Goal: Task Accomplishment & Management: Manage account settings

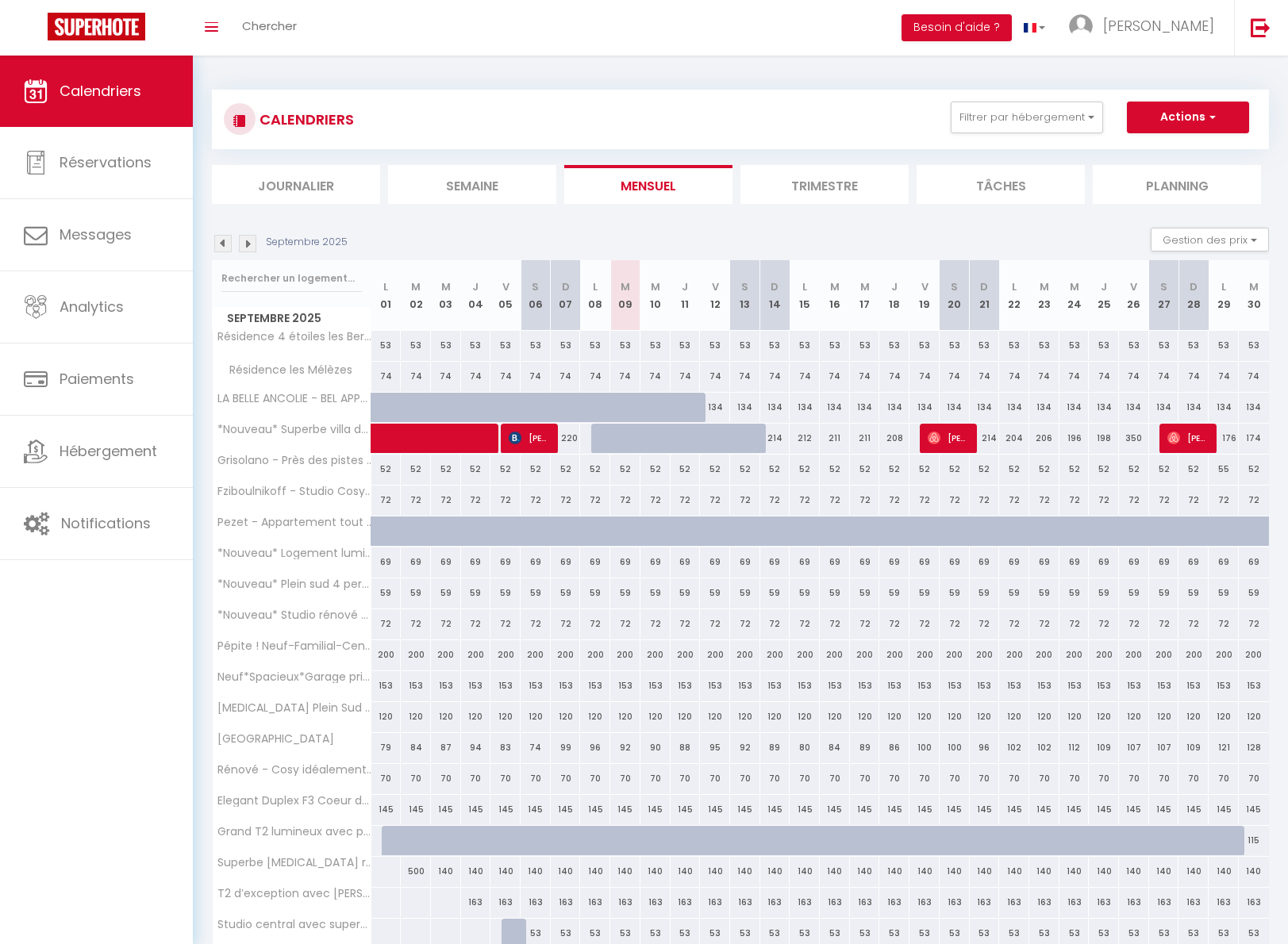
click at [244, 242] on img at bounding box center [248, 243] width 18 height 18
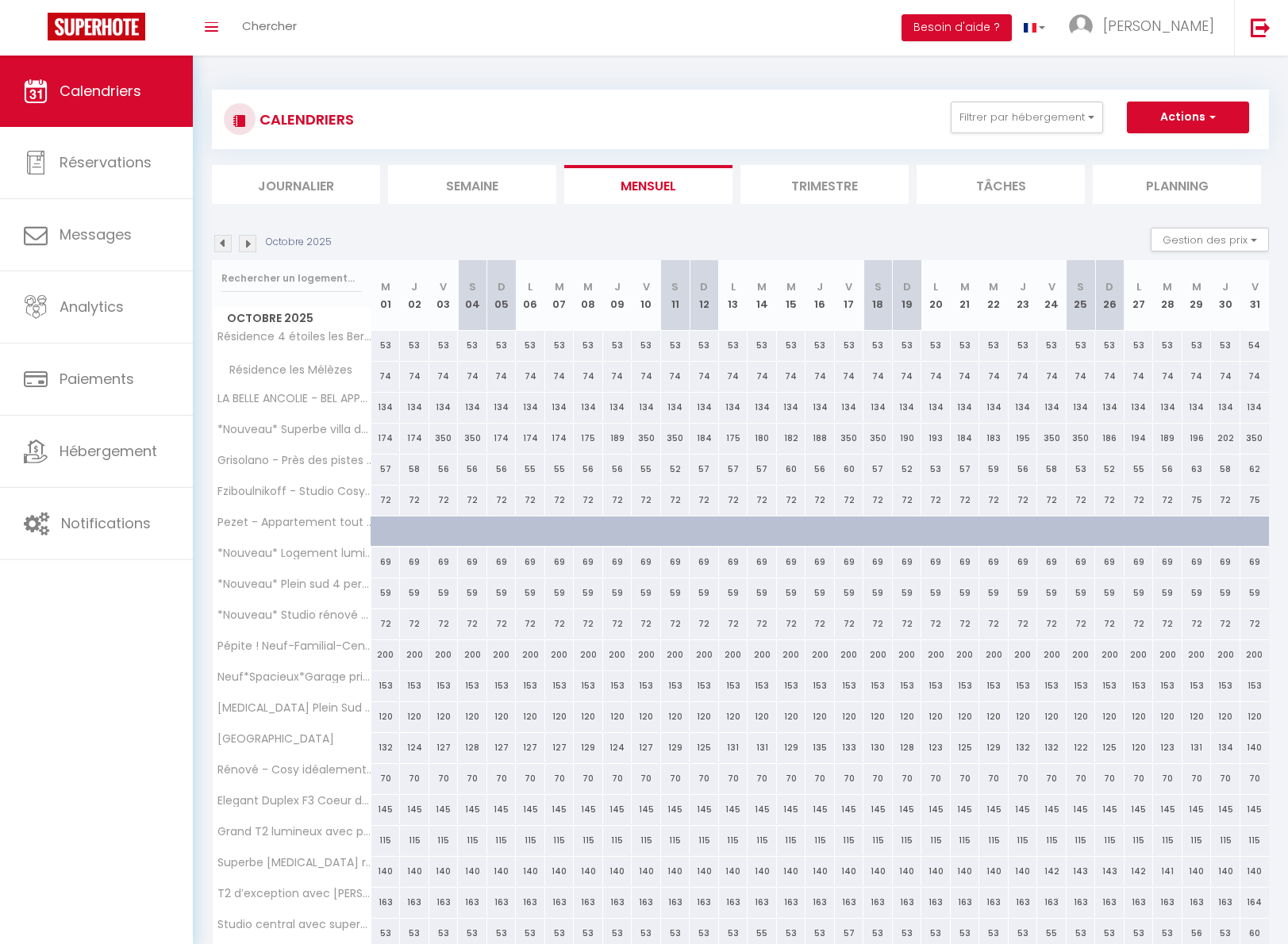
click at [248, 241] on img at bounding box center [248, 243] width 18 height 18
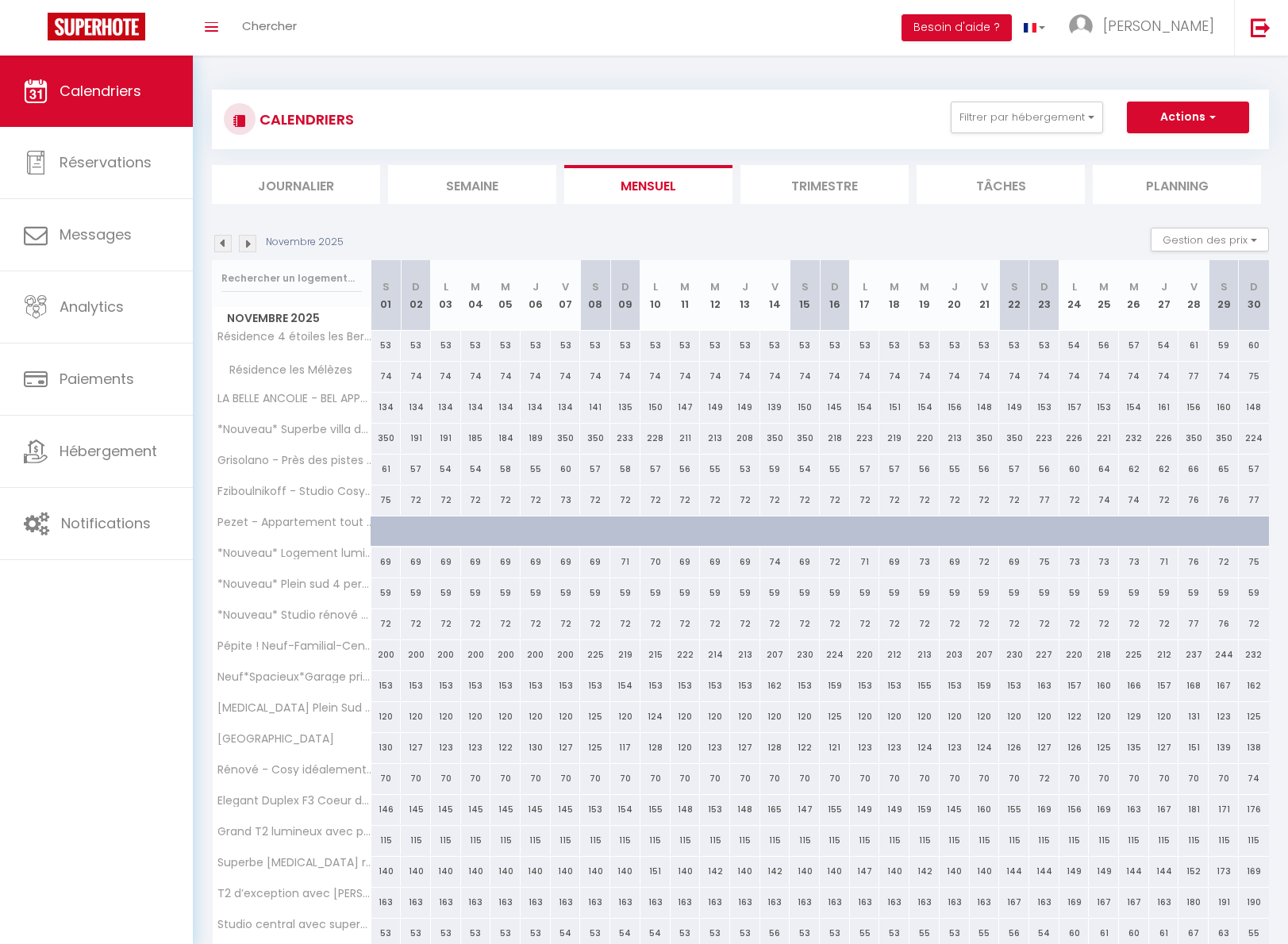
click at [248, 243] on img at bounding box center [248, 243] width 18 height 18
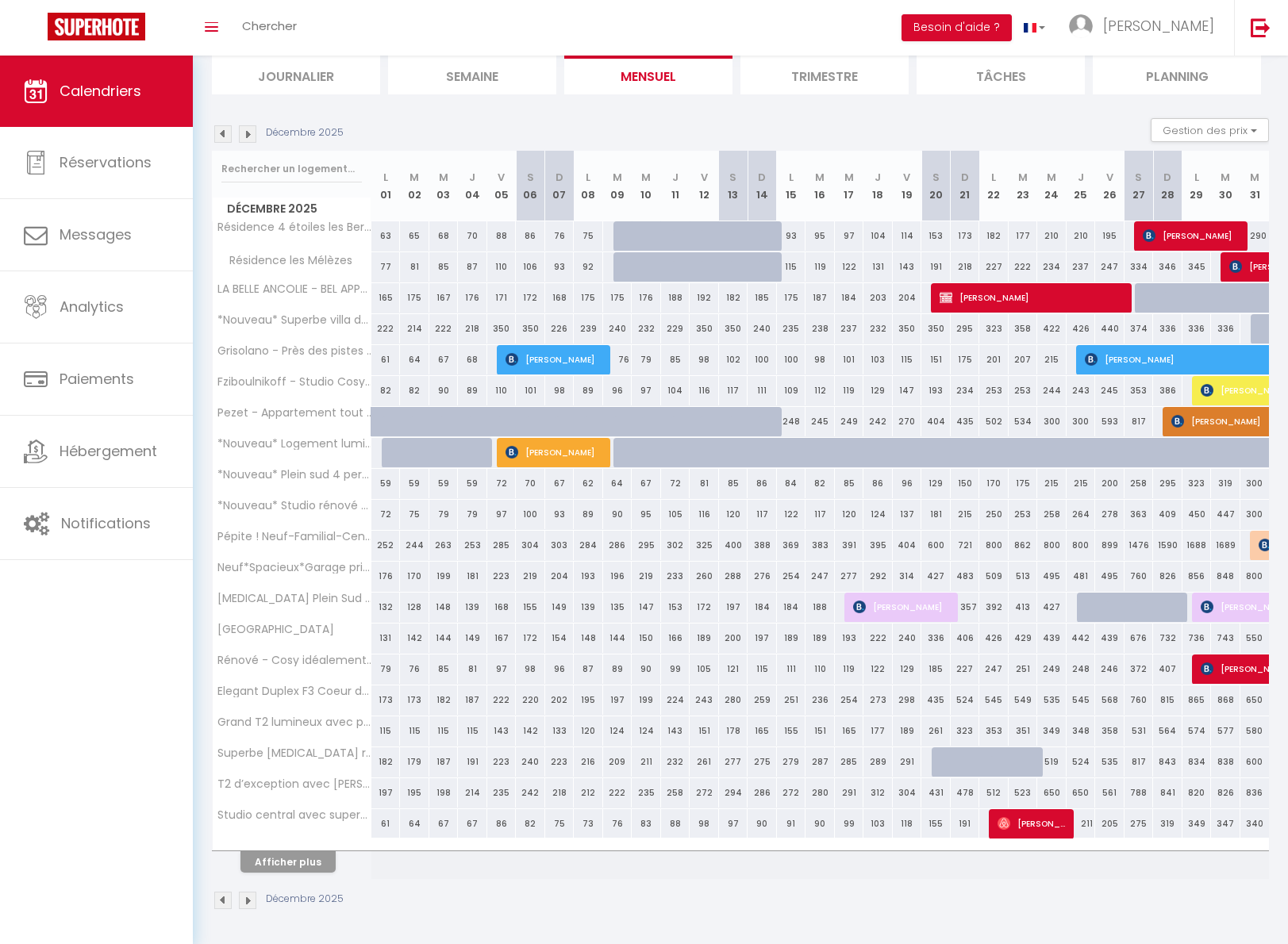
scroll to position [109, 0]
click at [289, 862] on button "Afficher plus" at bounding box center [288, 862] width 95 height 21
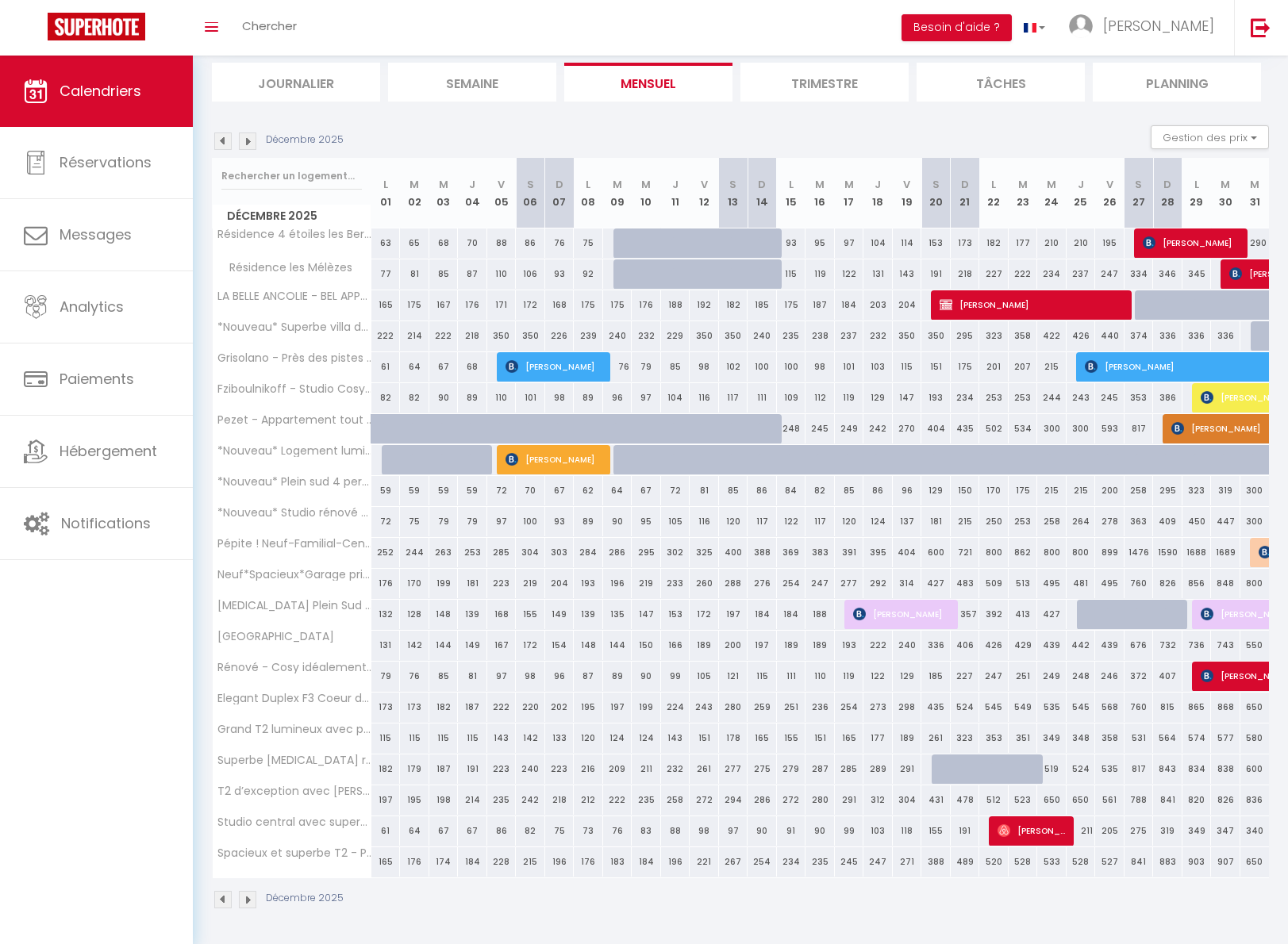
scroll to position [100, 0]
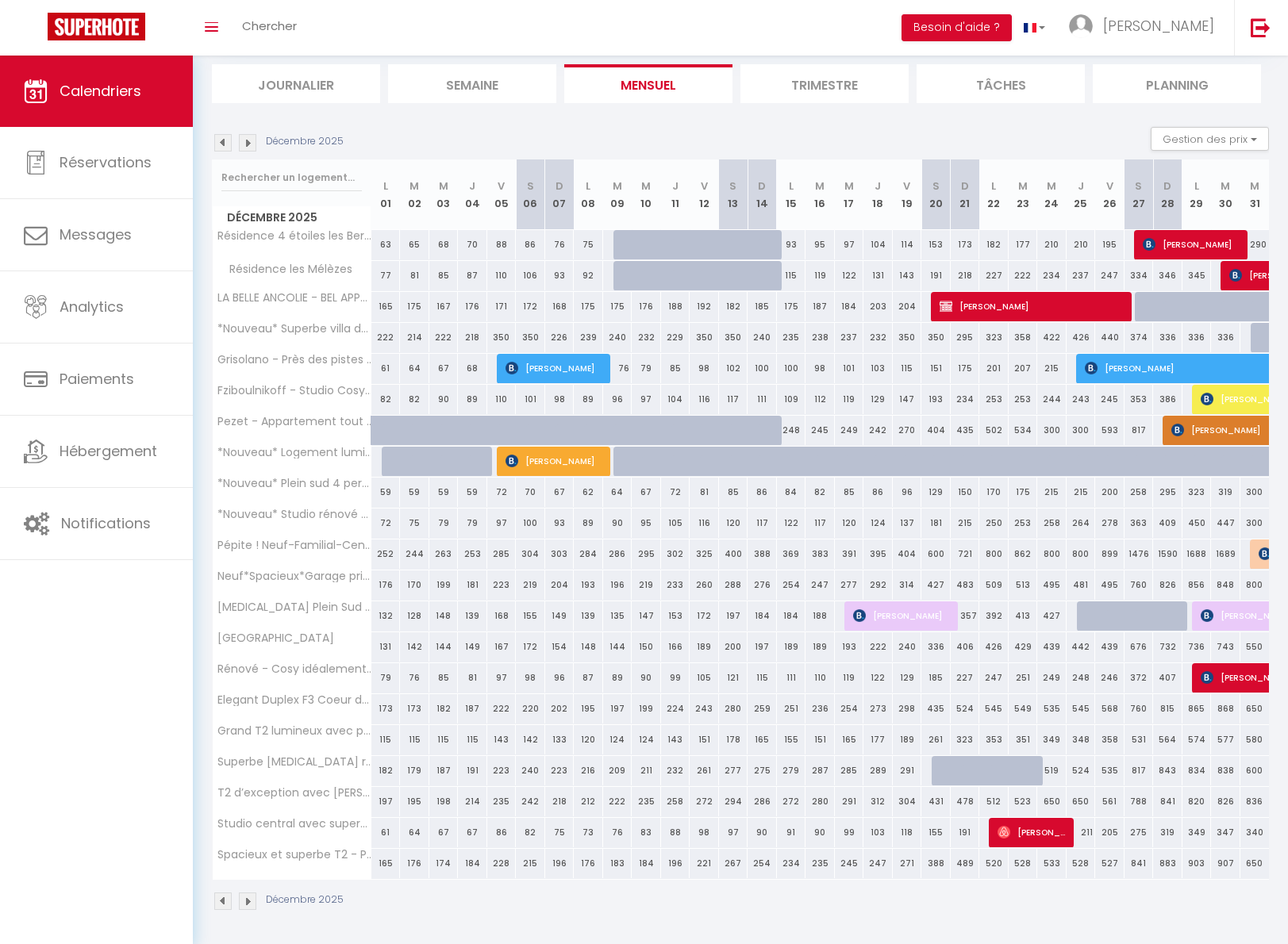
click at [533, 868] on div "215" at bounding box center [530, 863] width 30 height 30
type input "215"
select select "1"
type input "[PERSON_NAME] 06 Décembre 2025"
type input "Dim 07 Décembre 2025"
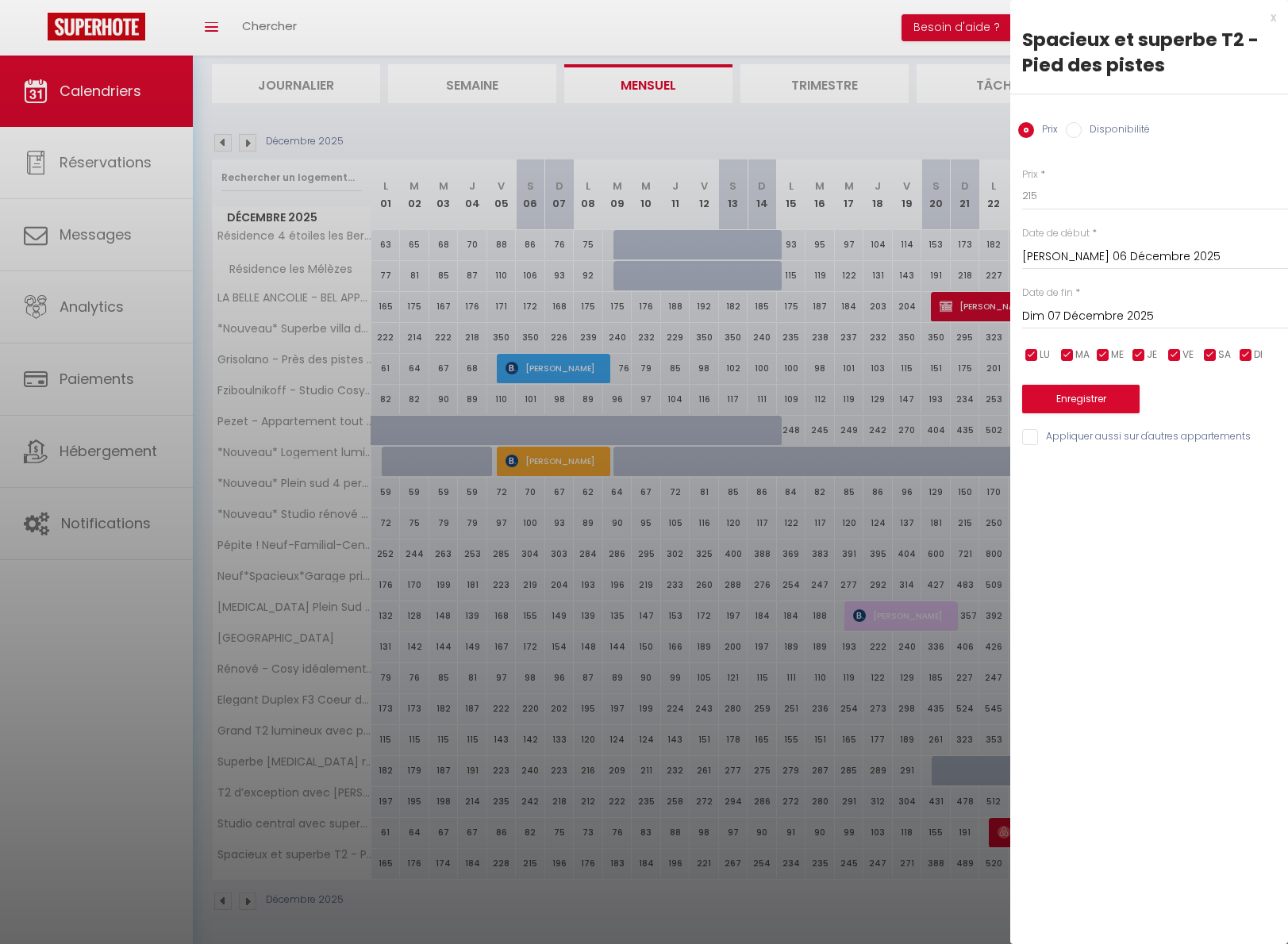
click at [1074, 128] on input "Disponibilité" at bounding box center [1073, 130] width 16 height 16
radio input "true"
radio input "false"
select select "0"
click at [1072, 399] on button "Enregistrer" at bounding box center [1080, 401] width 117 height 29
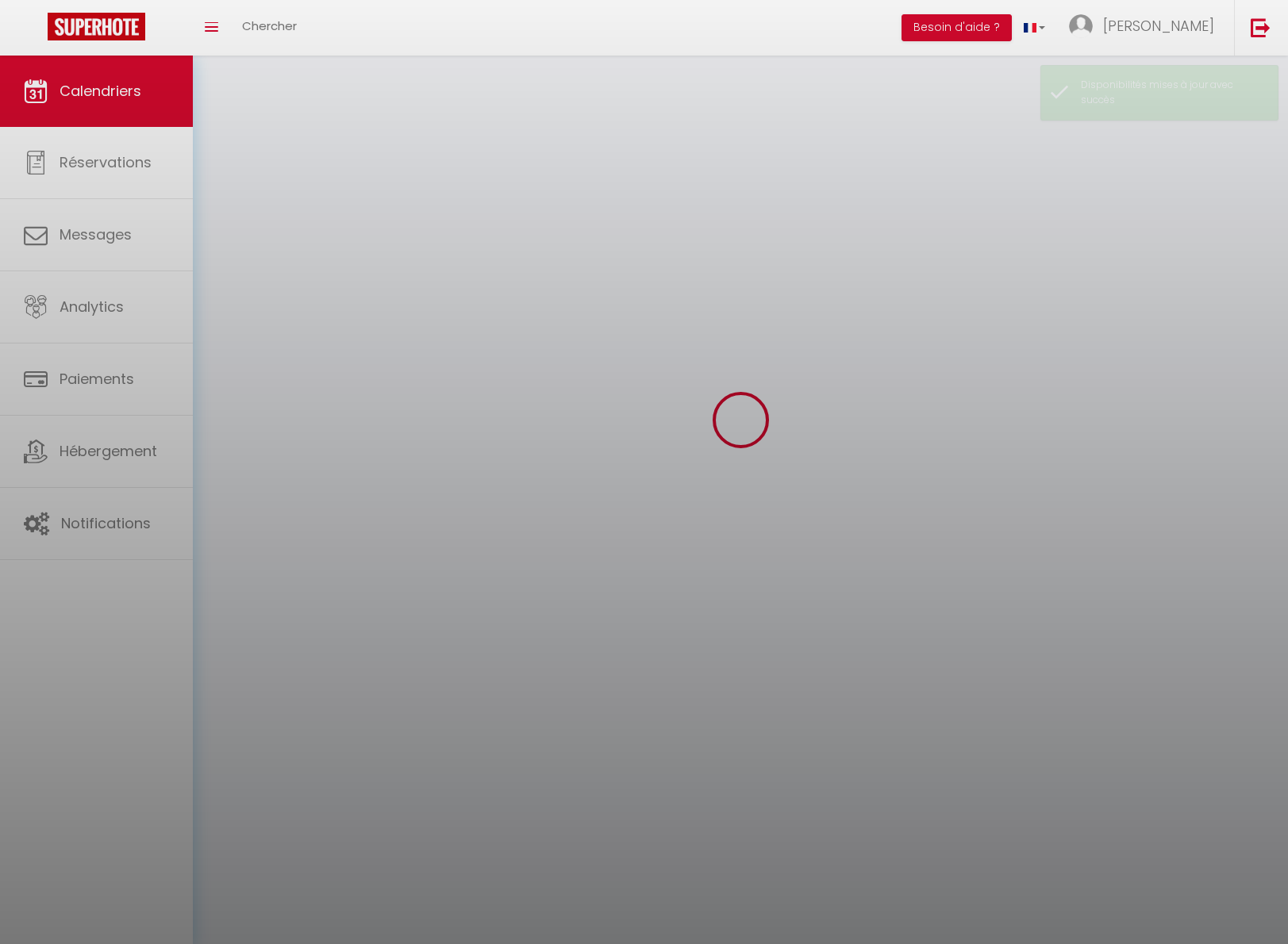
scroll to position [55, 0]
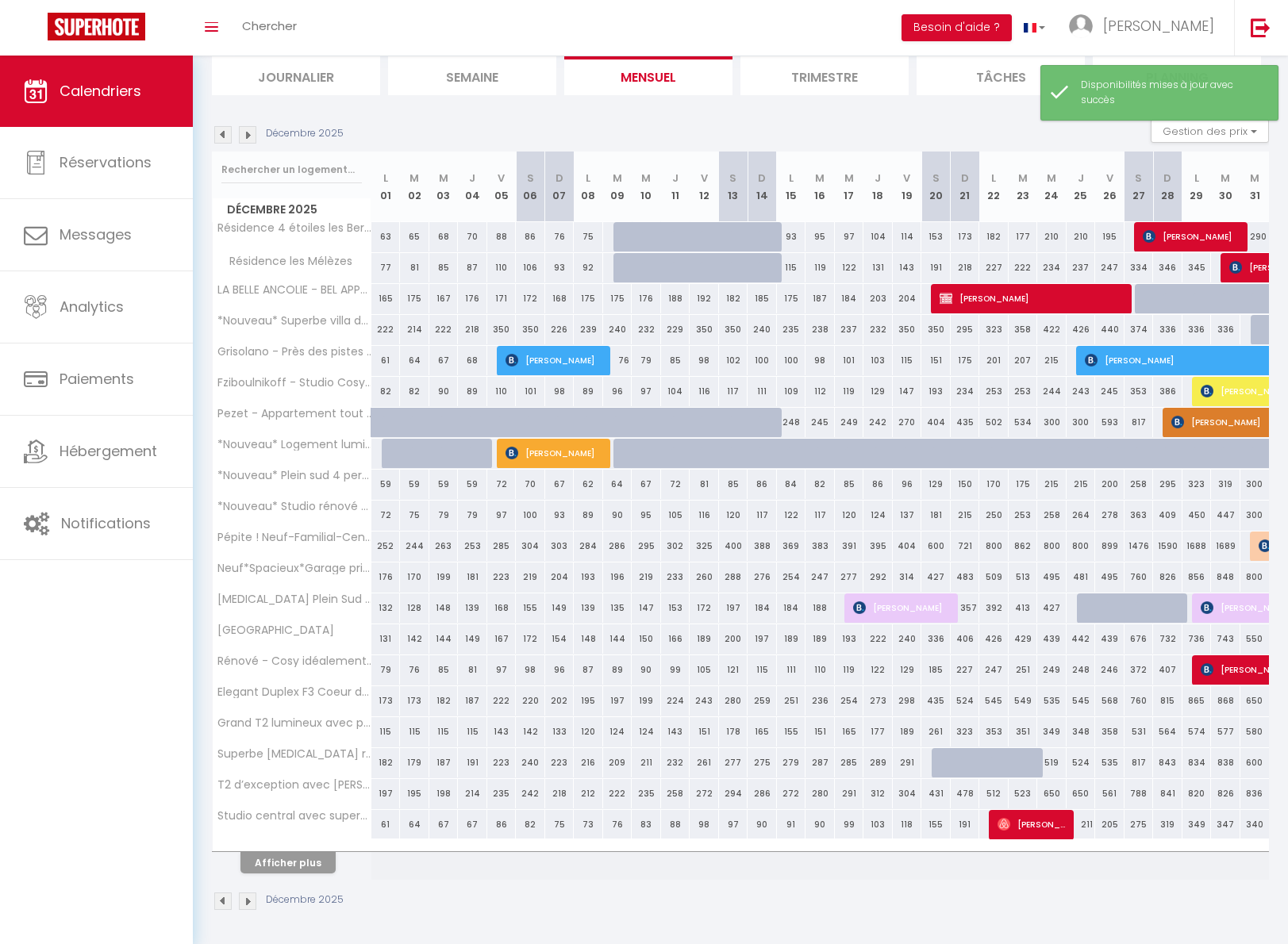
click at [296, 867] on button "Afficher plus" at bounding box center [288, 862] width 95 height 21
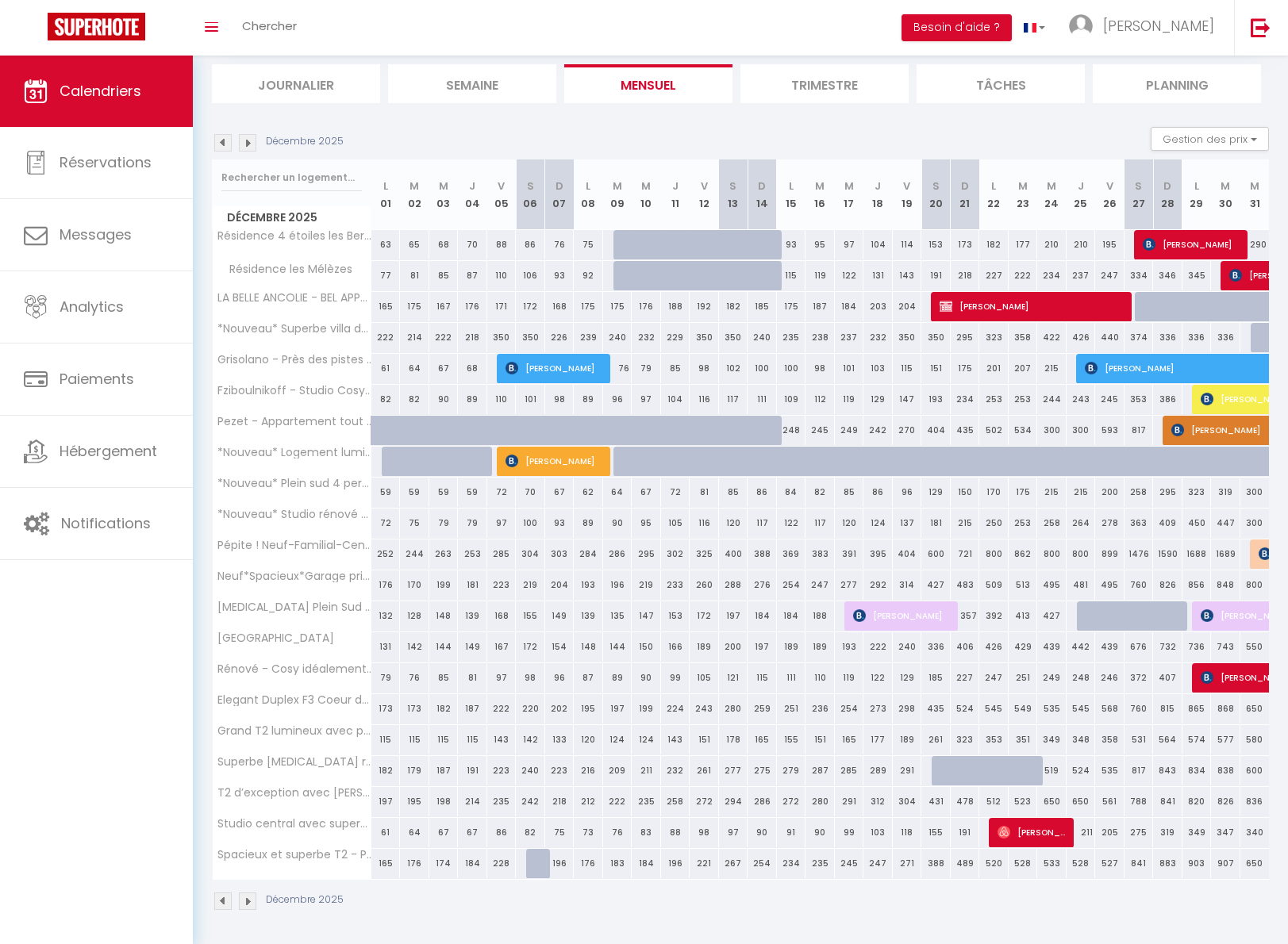
scroll to position [100, 0]
click at [1139, 863] on div "841" at bounding box center [1138, 863] width 30 height 30
select select "1"
type input "[PERSON_NAME] 27 Décembre 2025"
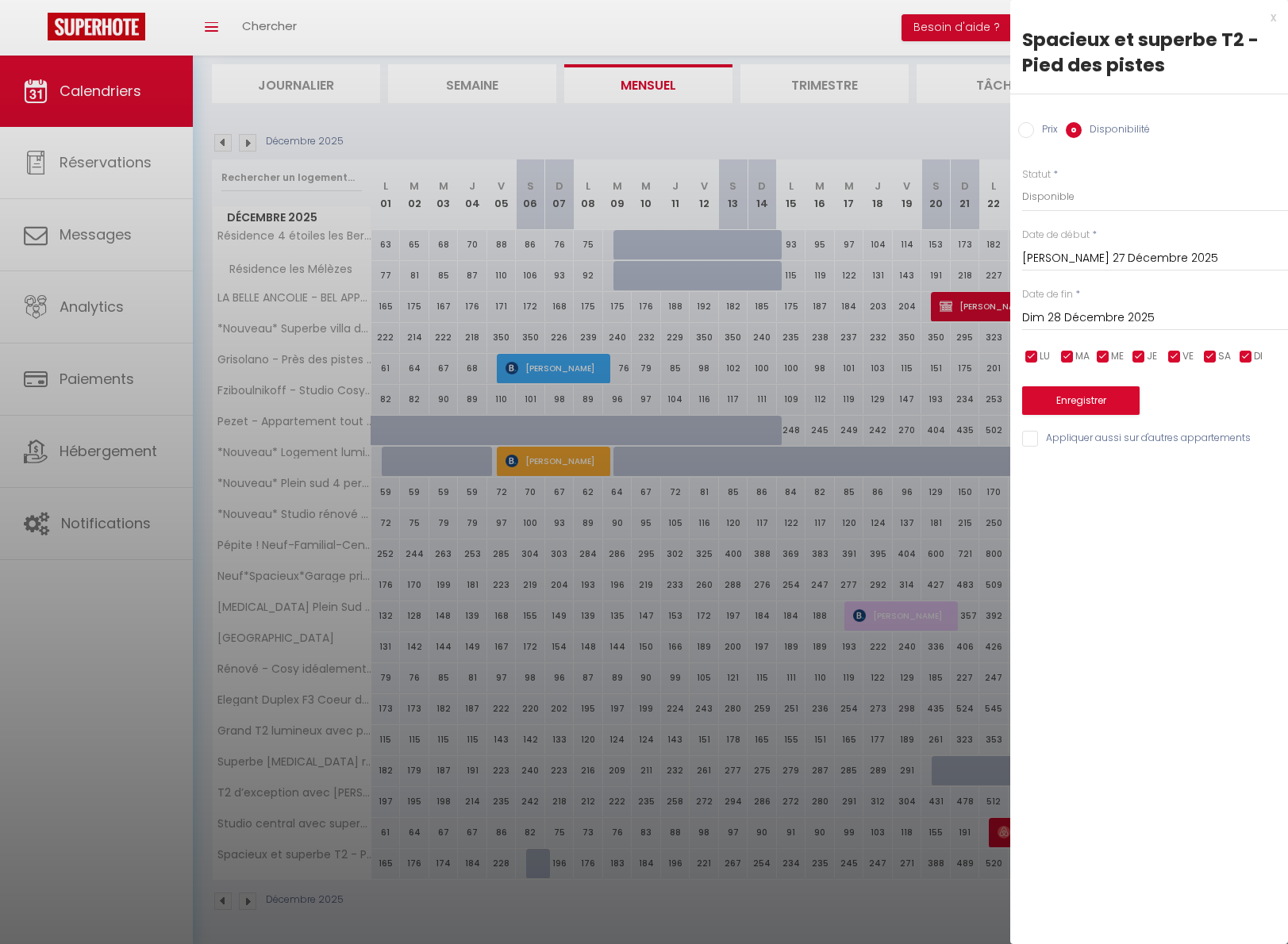
click at [1114, 312] on input "Dim 28 Décembre 2025" at bounding box center [1154, 318] width 265 height 20
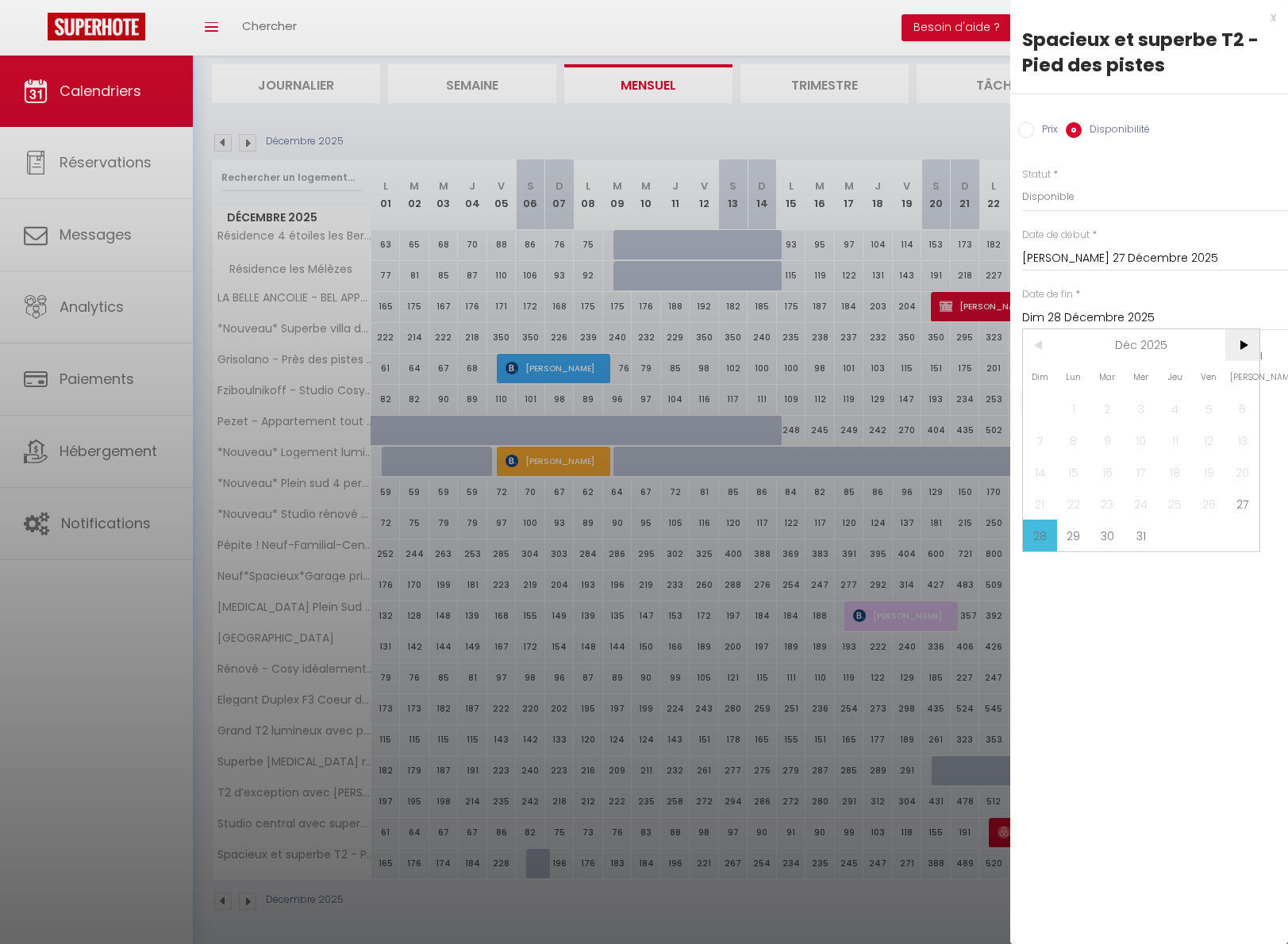
click at [1238, 341] on span ">" at bounding box center [1242, 344] width 34 height 31
click at [1240, 401] on span "3" at bounding box center [1242, 408] width 34 height 31
type input "[PERSON_NAME] 03 Janvier 2026"
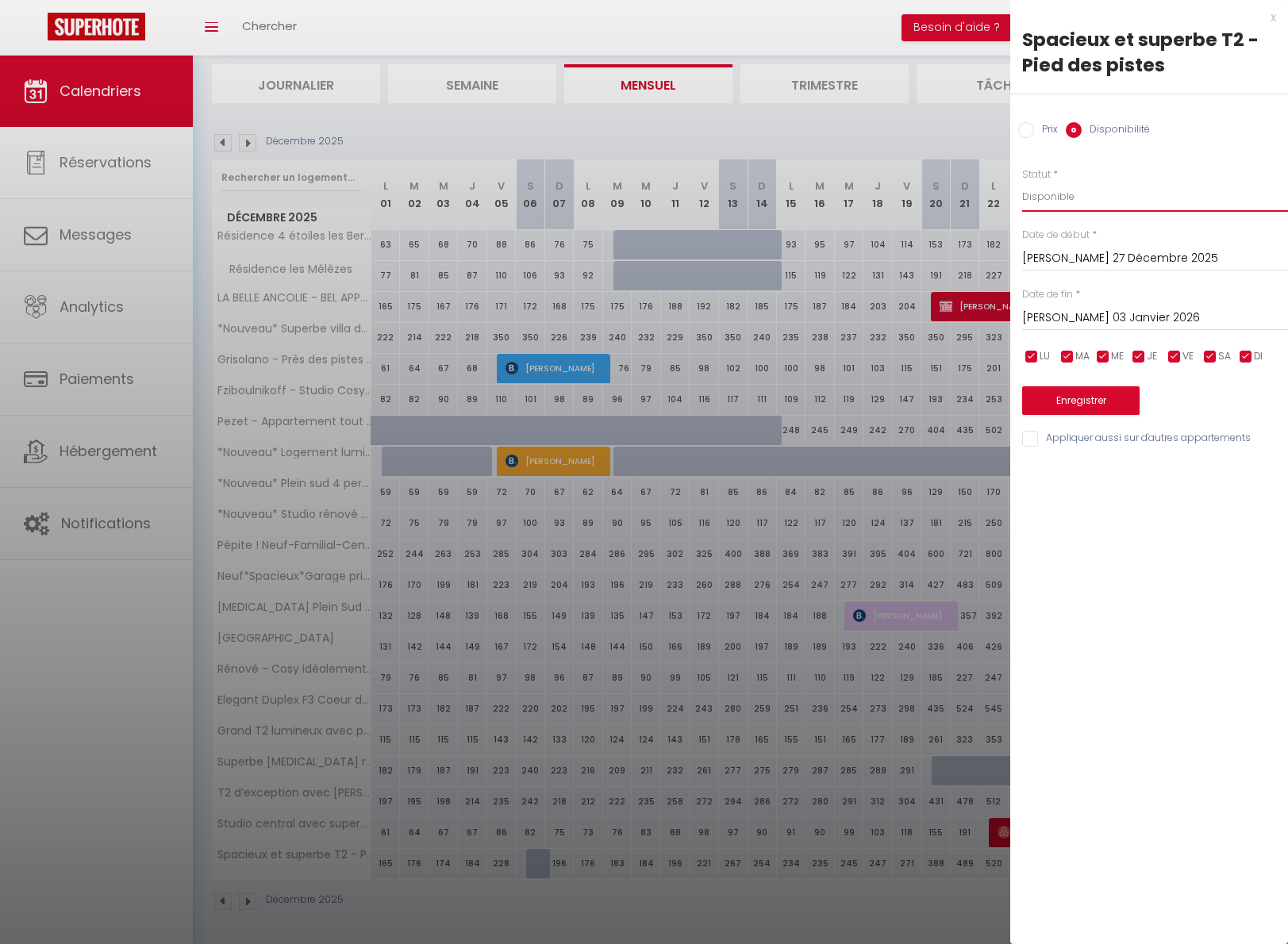
select select "0"
click at [1091, 399] on button "Enregistrer" at bounding box center [1080, 401] width 117 height 29
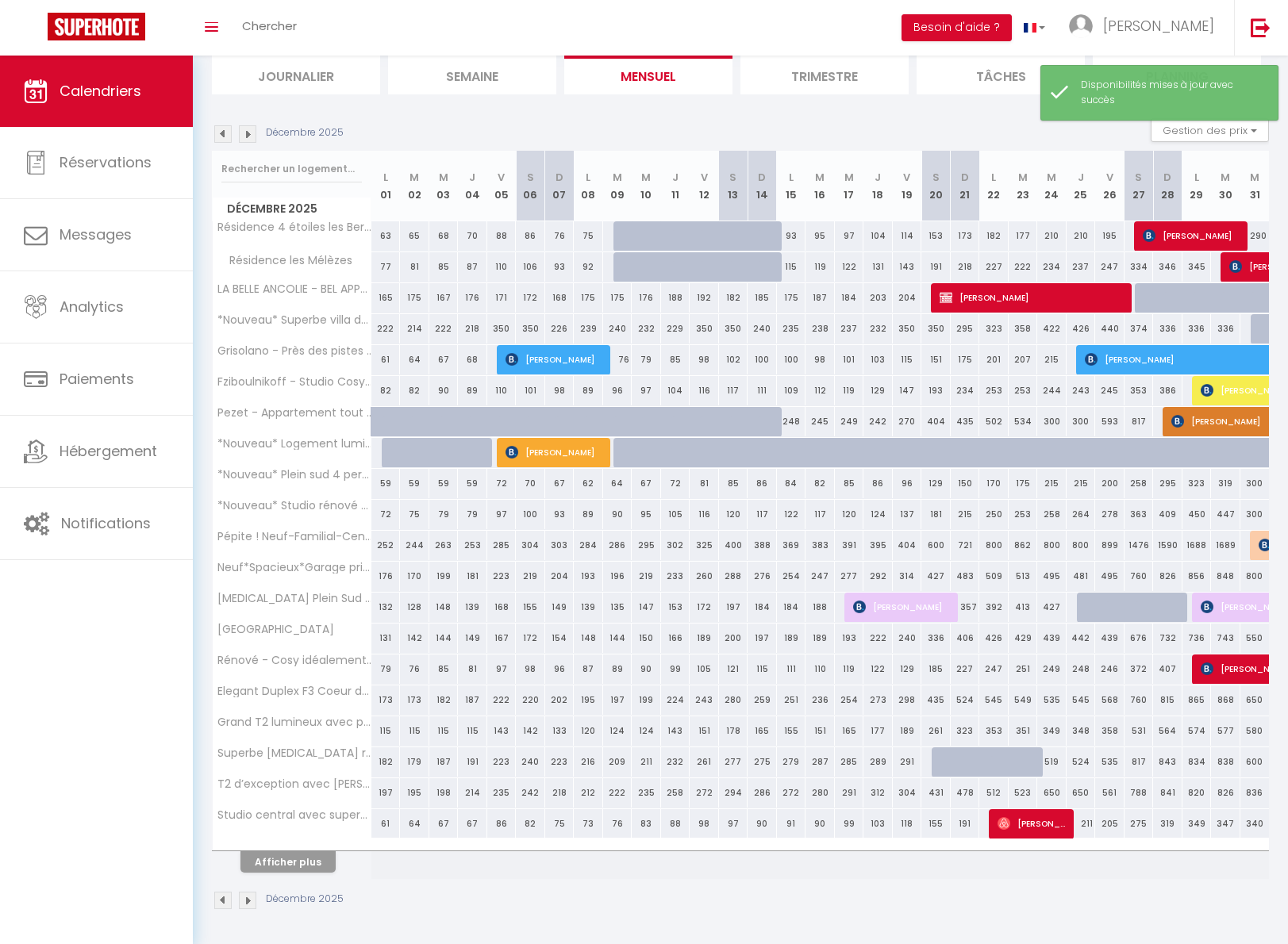
scroll to position [109, 0]
drag, startPoint x: 311, startPoint y: 860, endPoint x: 322, endPoint y: 860, distance: 11.0
click at [311, 860] on button "Afficher plus" at bounding box center [288, 862] width 95 height 21
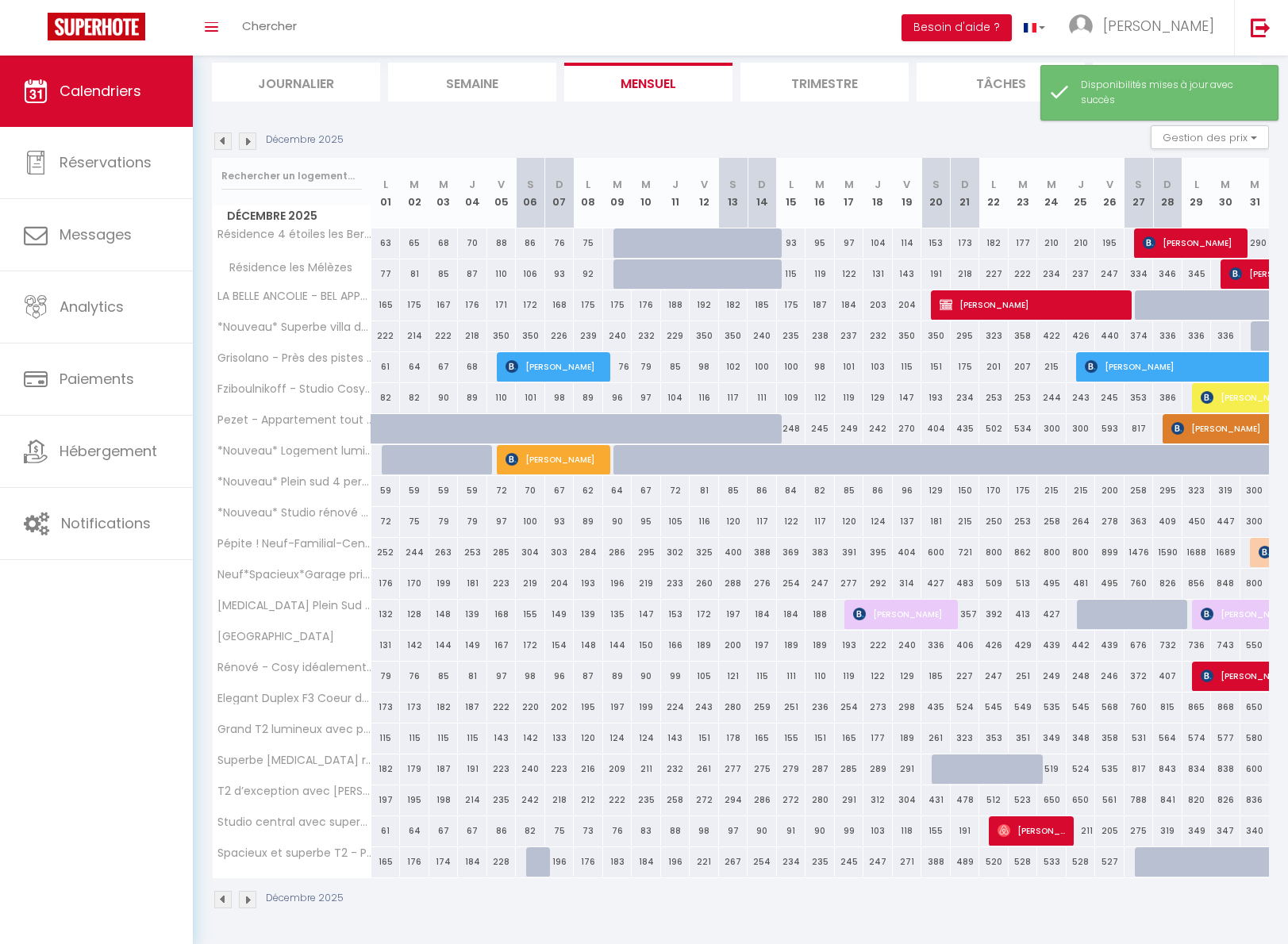
scroll to position [100, 0]
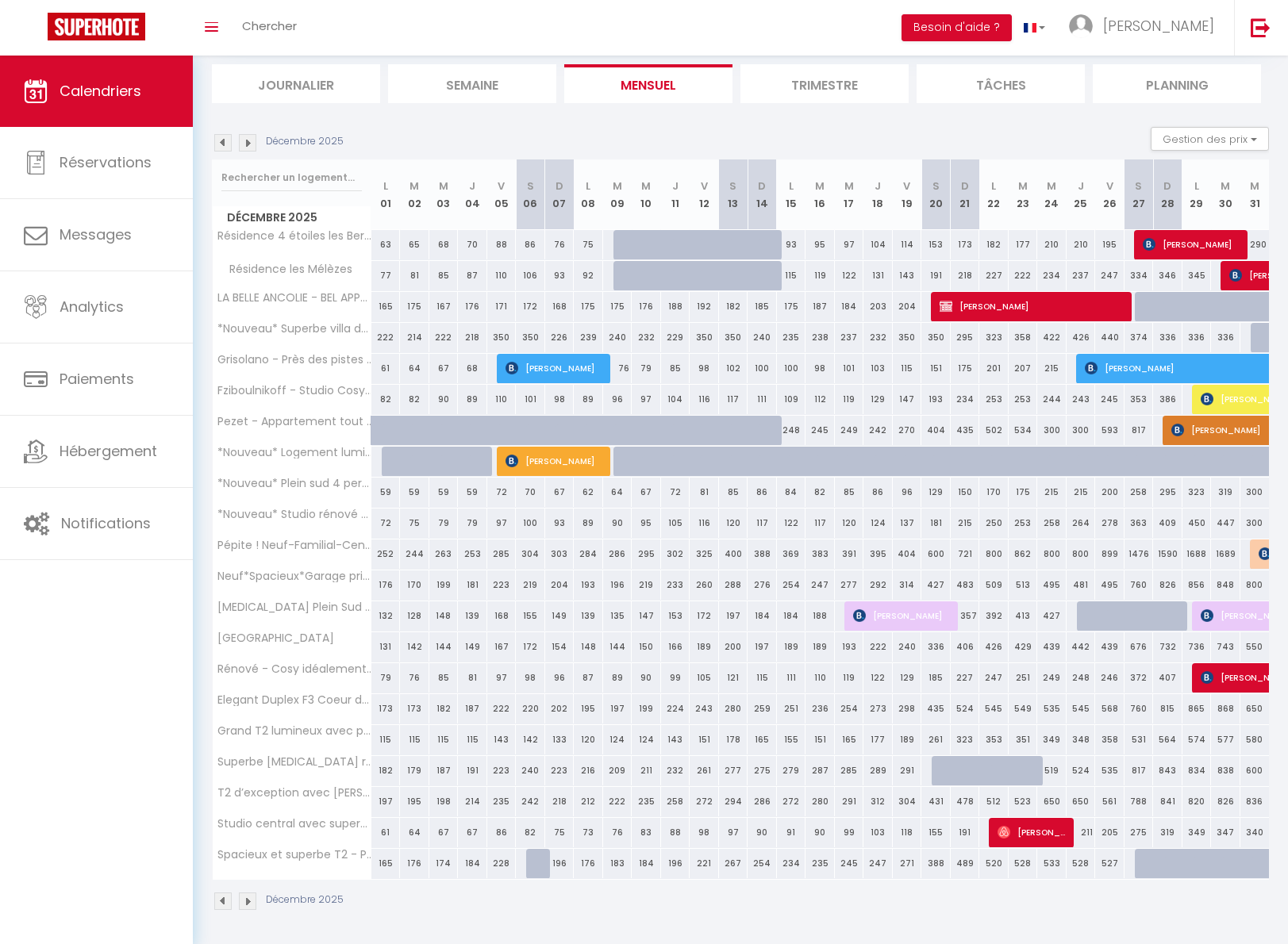
click at [247, 143] on img at bounding box center [248, 143] width 18 height 18
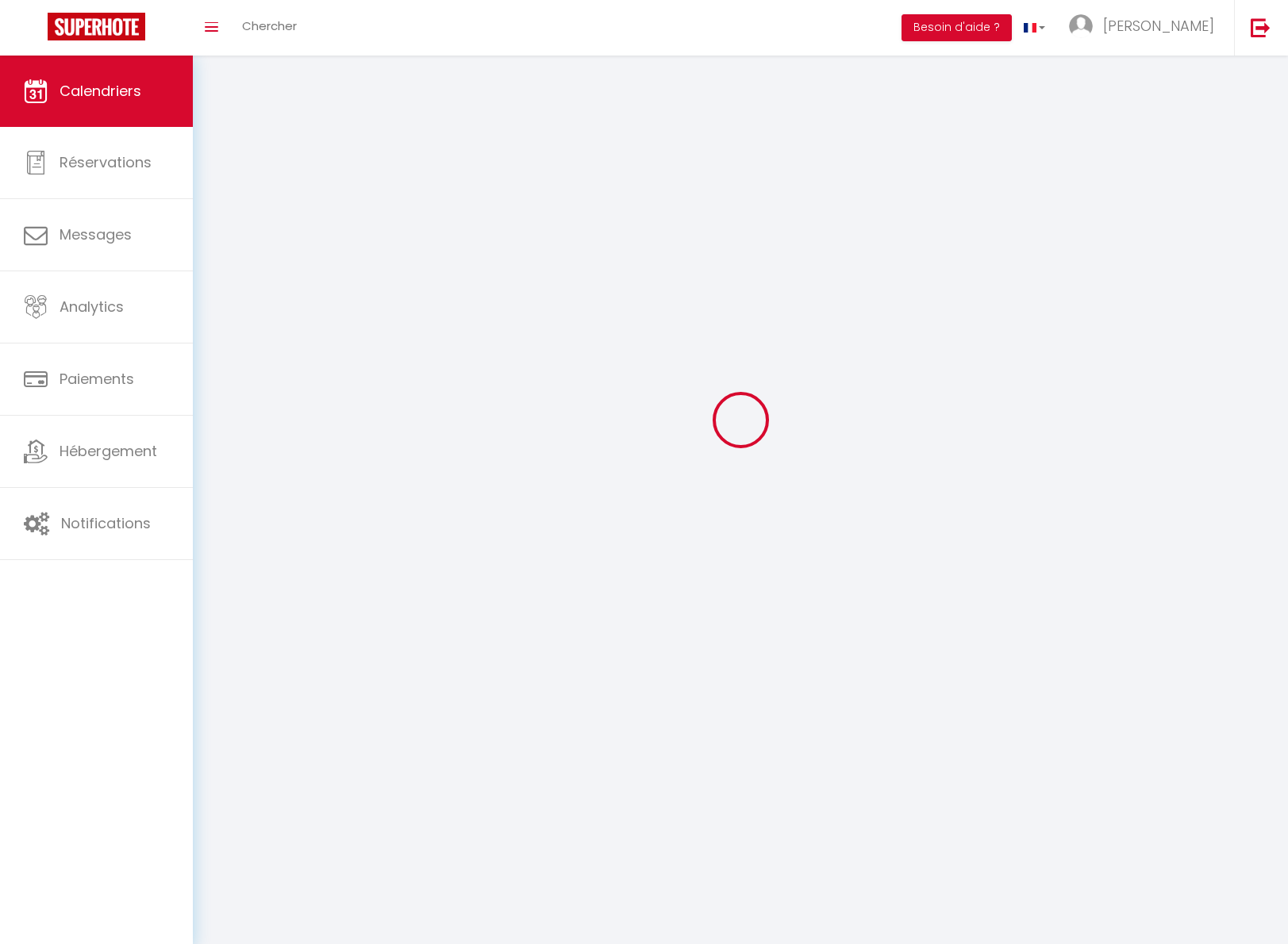
scroll to position [55, 0]
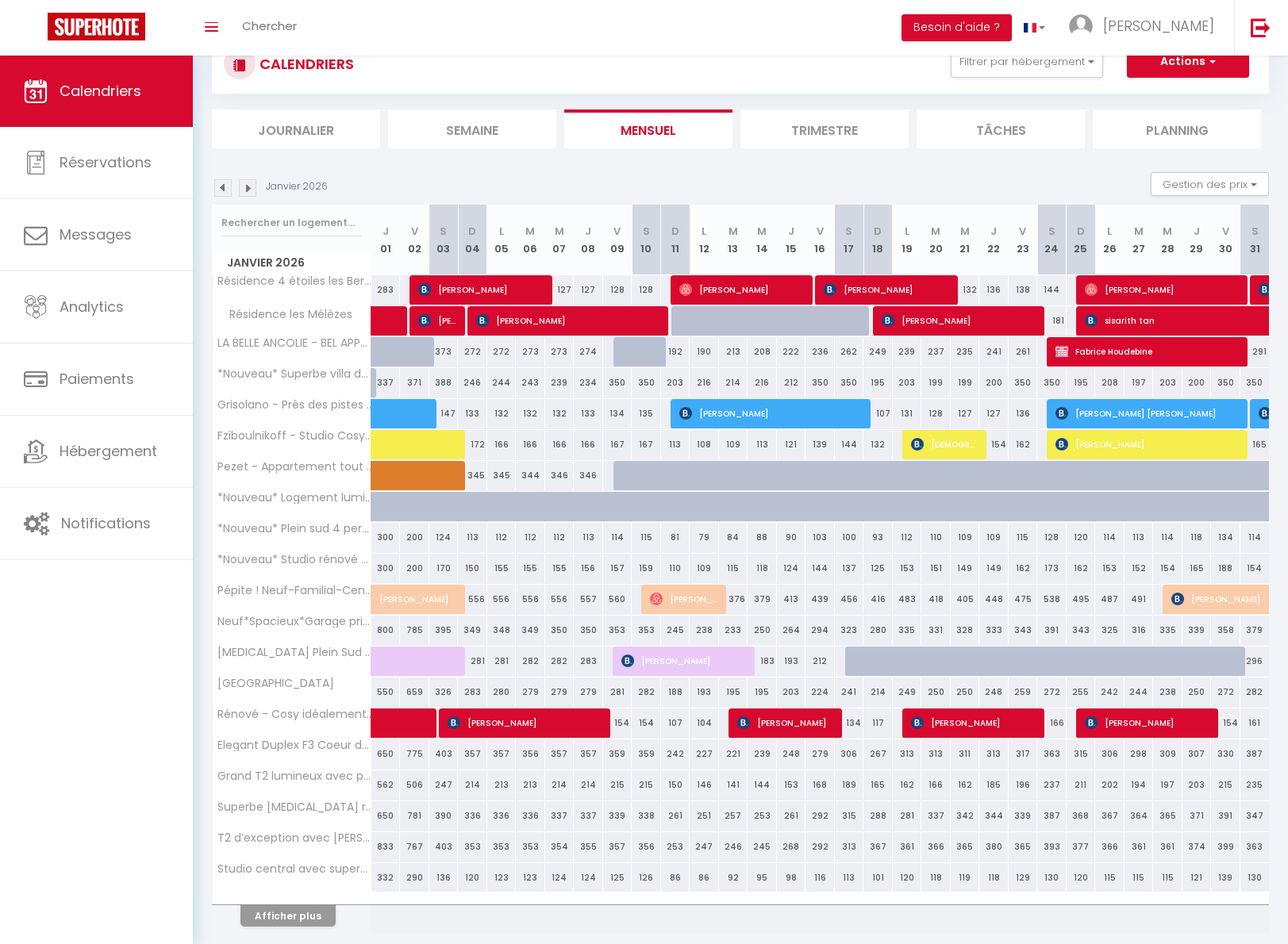
click at [297, 918] on button "Afficher plus" at bounding box center [288, 915] width 95 height 21
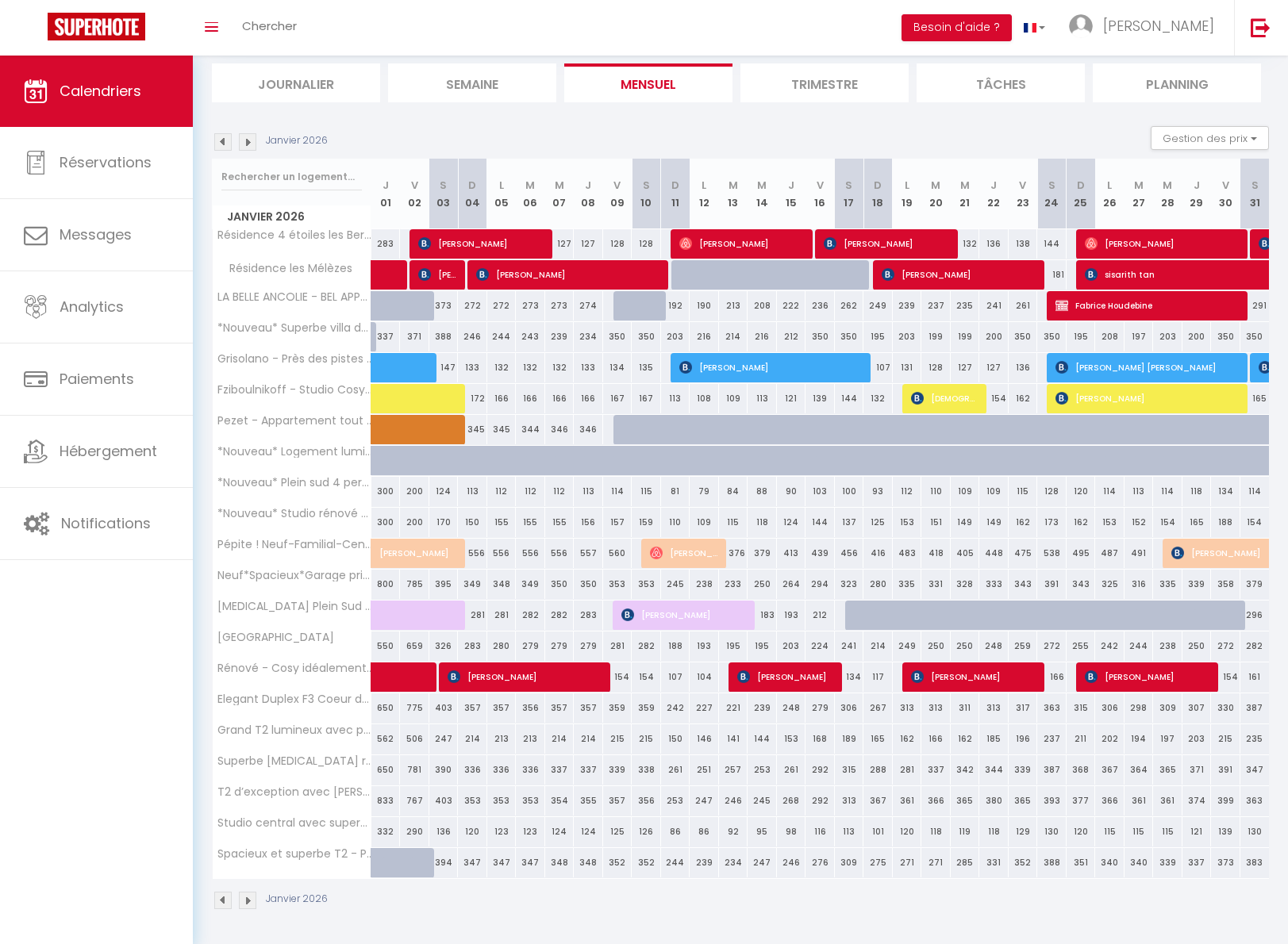
scroll to position [100, 0]
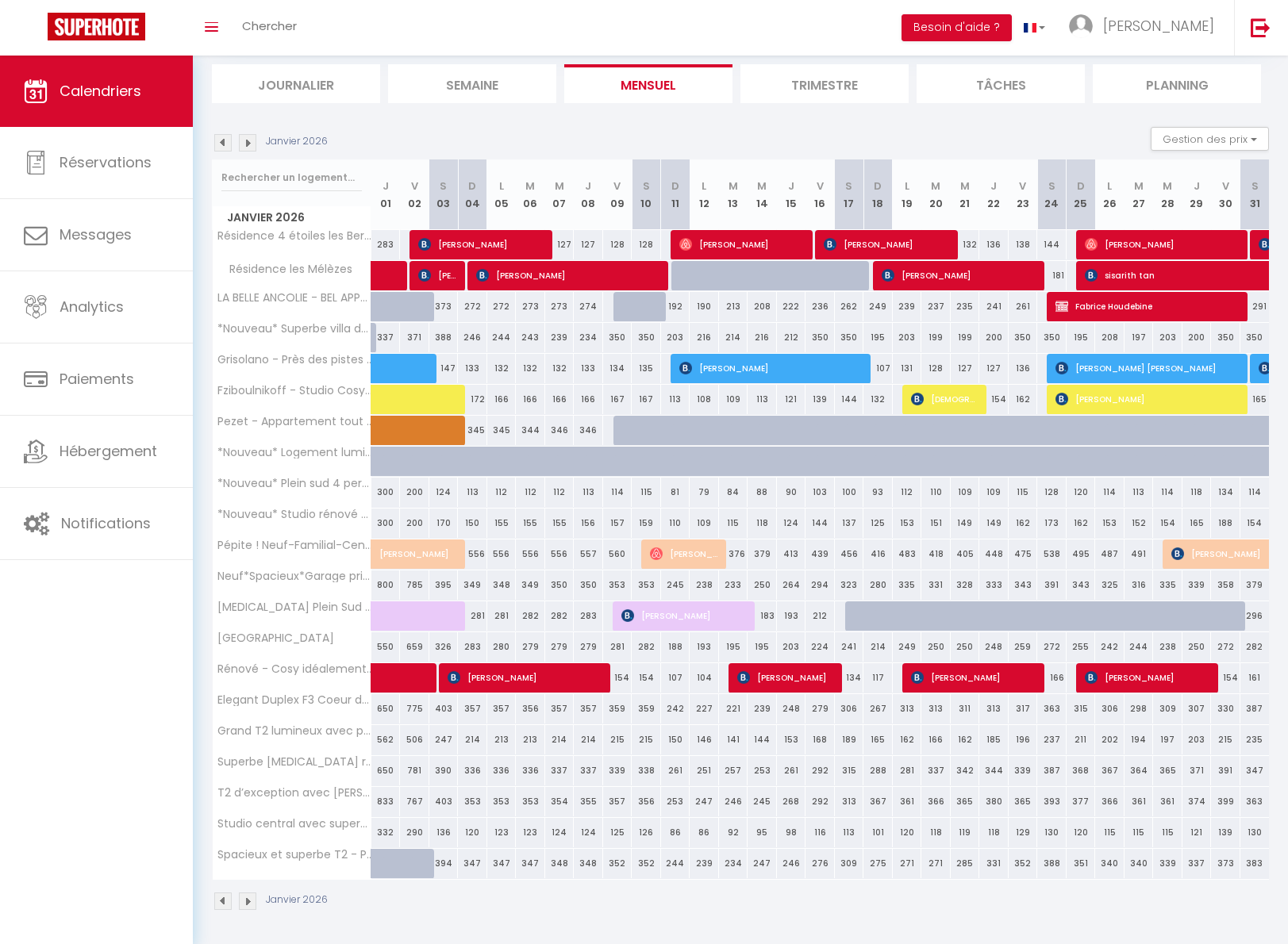
click at [249, 144] on img at bounding box center [248, 143] width 18 height 18
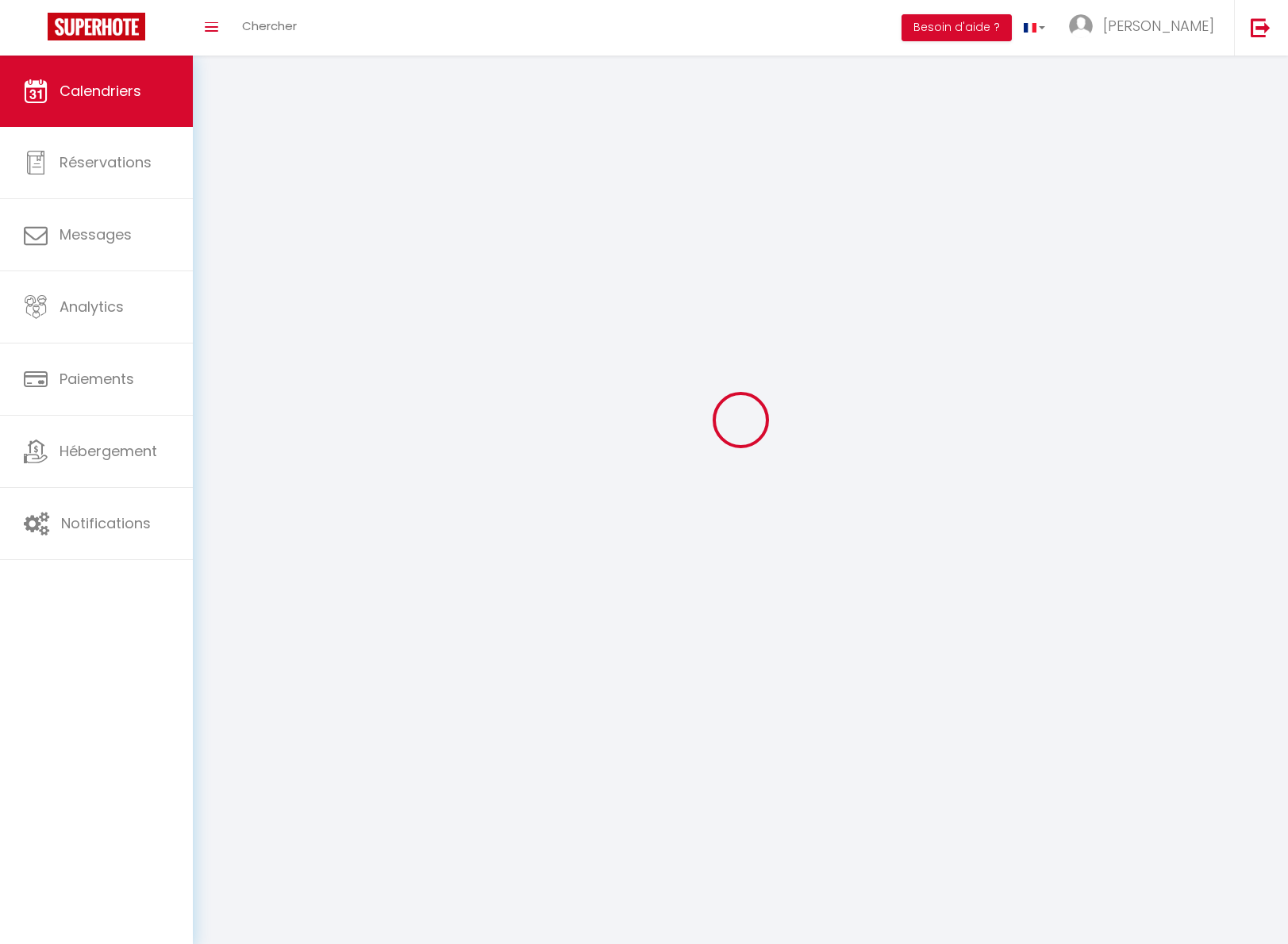
scroll to position [55, 0]
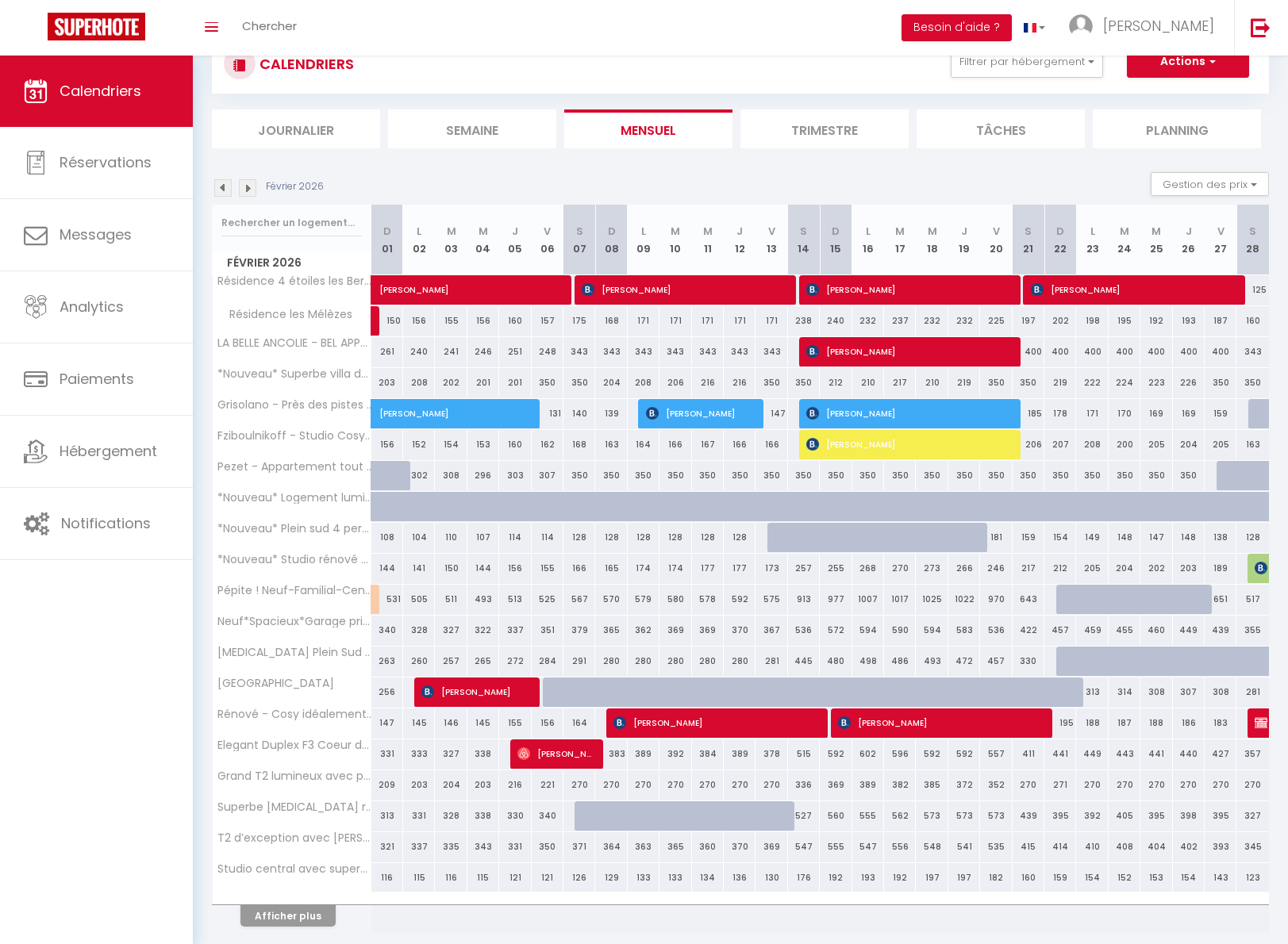
click at [285, 923] on button "Afficher plus" at bounding box center [288, 915] width 95 height 21
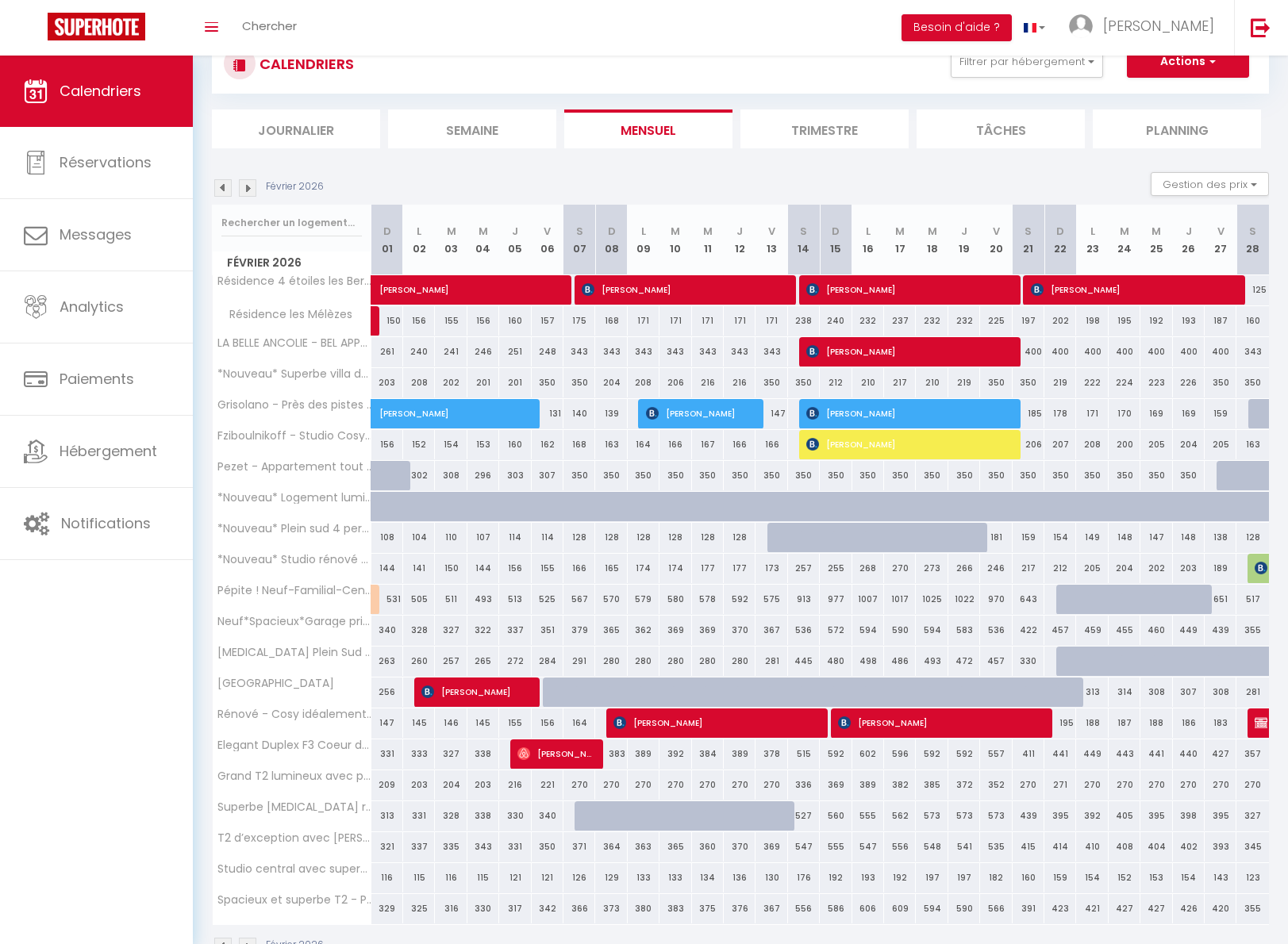
click at [579, 912] on div "366" at bounding box center [578, 908] width 31 height 30
select select "1"
type input "[PERSON_NAME] 07 Février 2026"
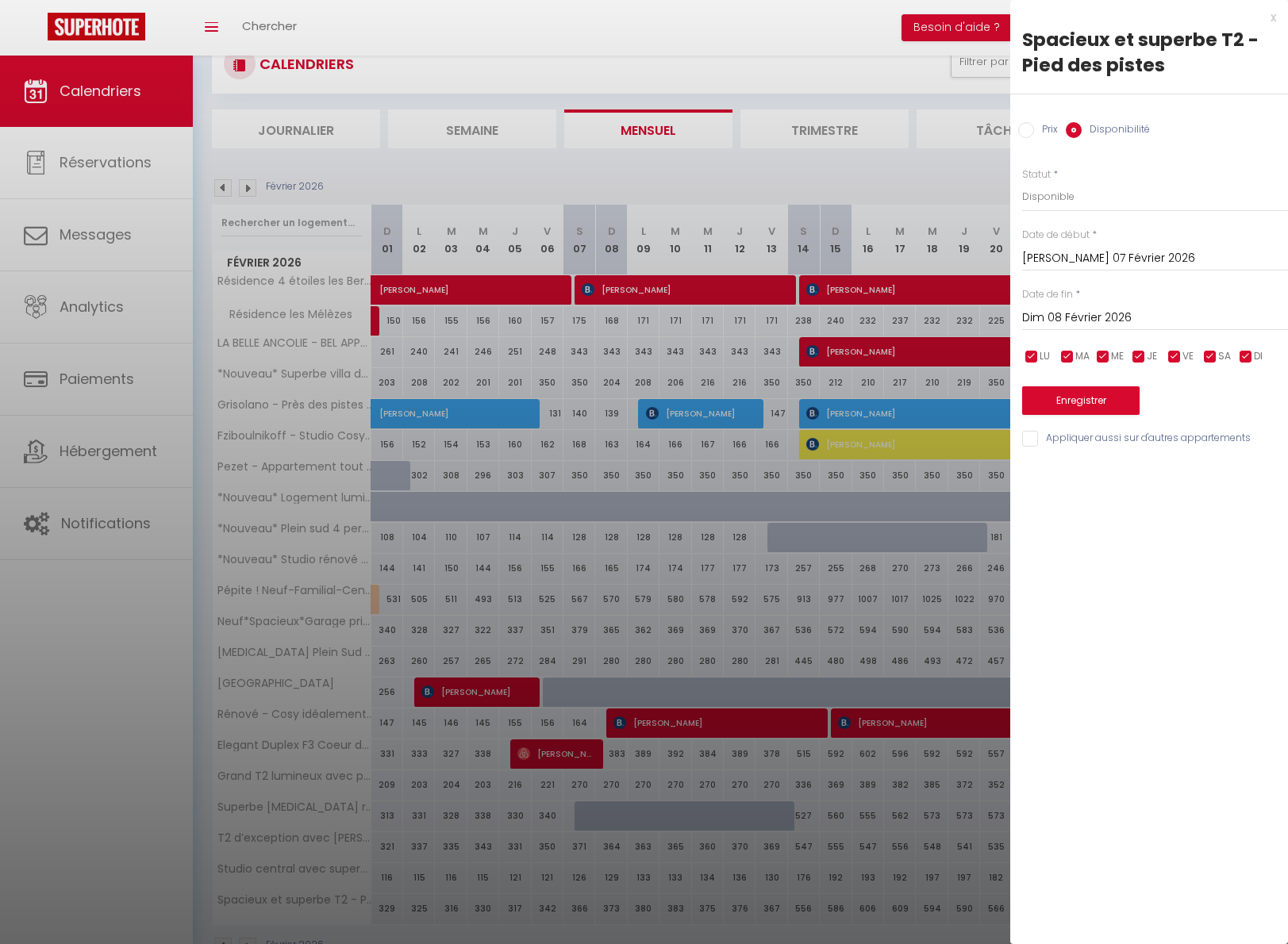
click at [1065, 317] on input "Dim 08 Février 2026" at bounding box center [1154, 318] width 265 height 20
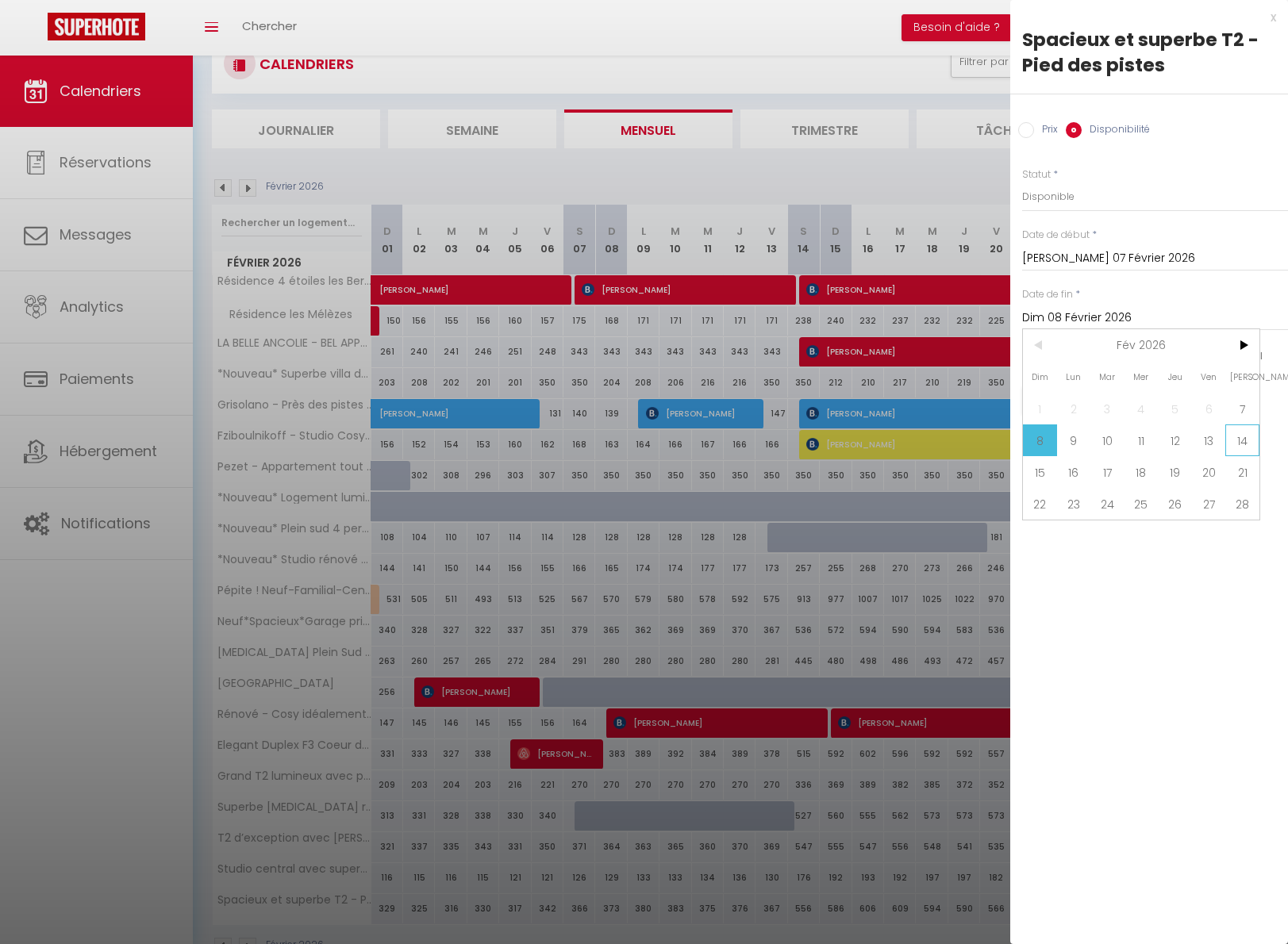
click at [1239, 446] on span "14" at bounding box center [1242, 440] width 34 height 31
type input "[PERSON_NAME] 14 Février 2026"
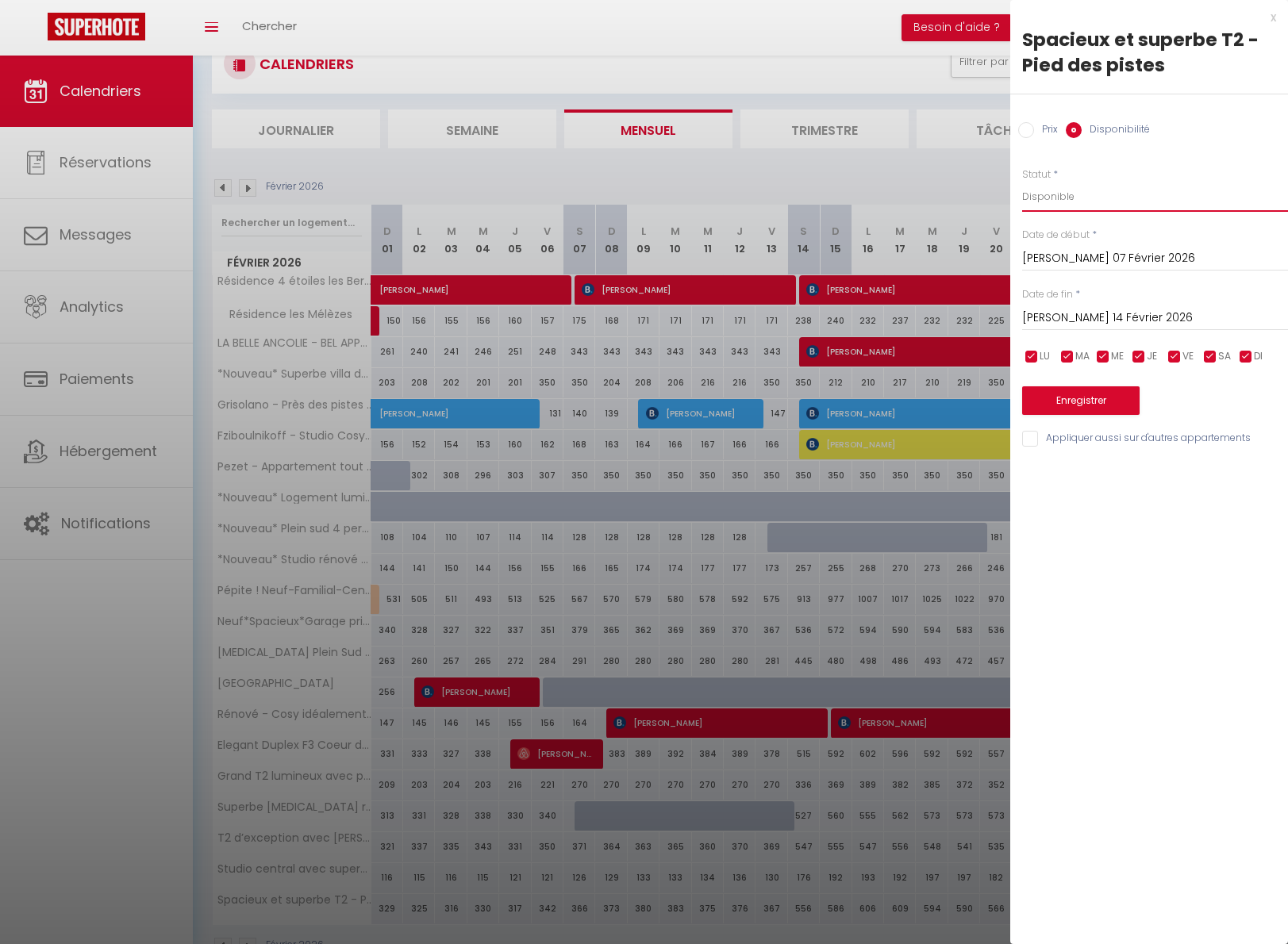
select select "0"
click at [1078, 399] on button "Enregistrer" at bounding box center [1080, 401] width 117 height 29
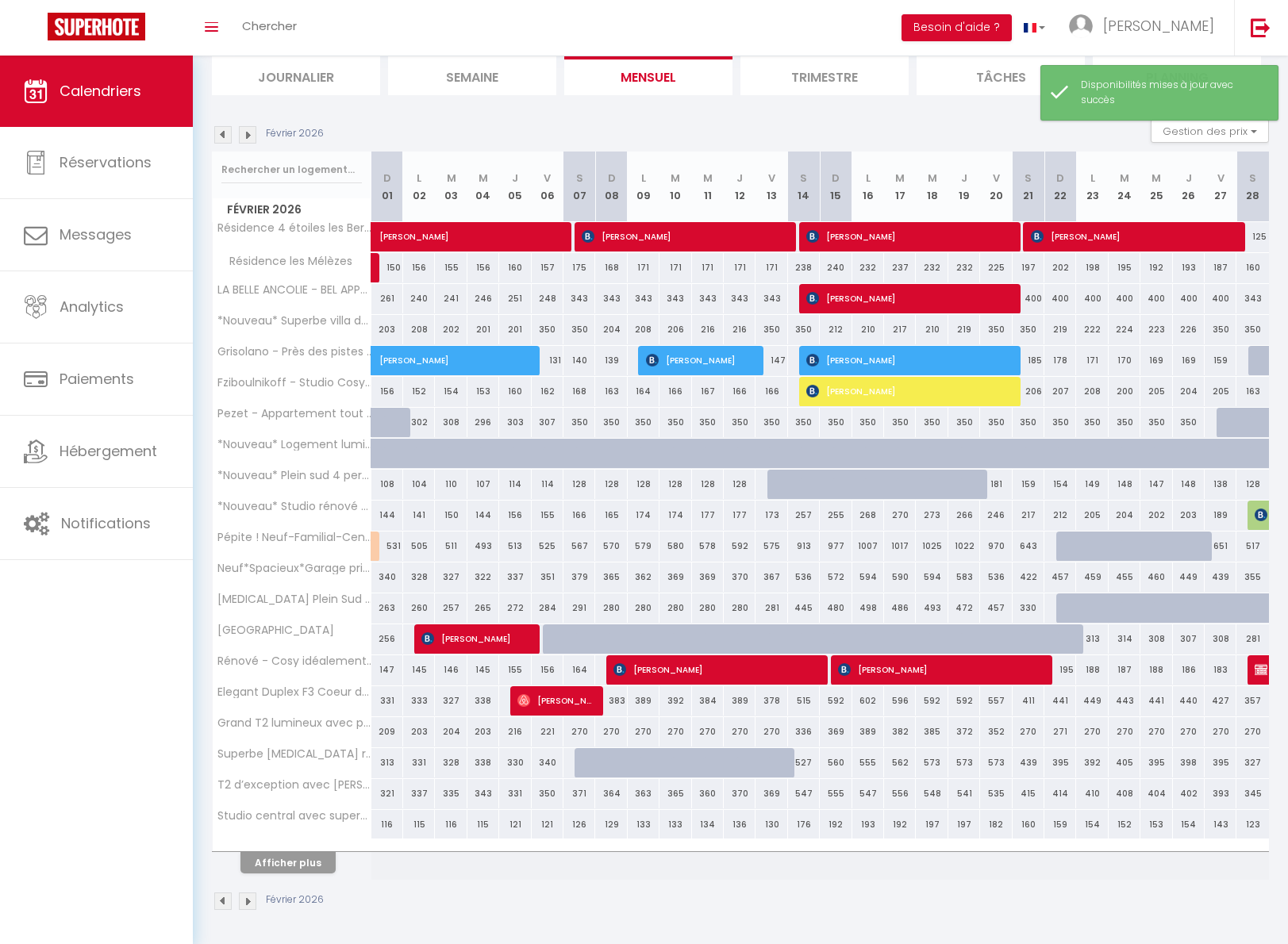
click at [311, 862] on button "Afficher plus" at bounding box center [288, 862] width 95 height 21
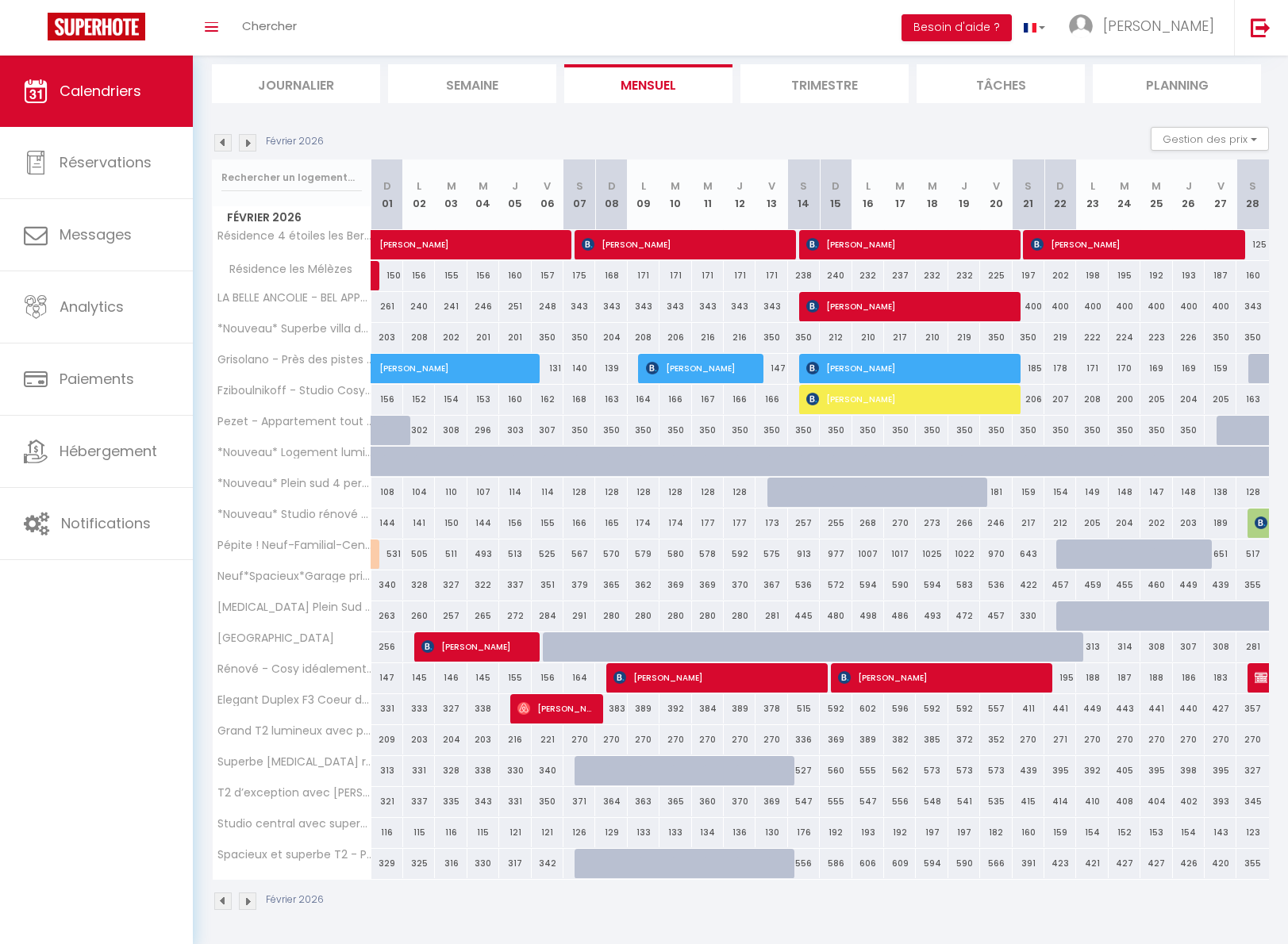
click at [248, 143] on img at bounding box center [248, 143] width 18 height 18
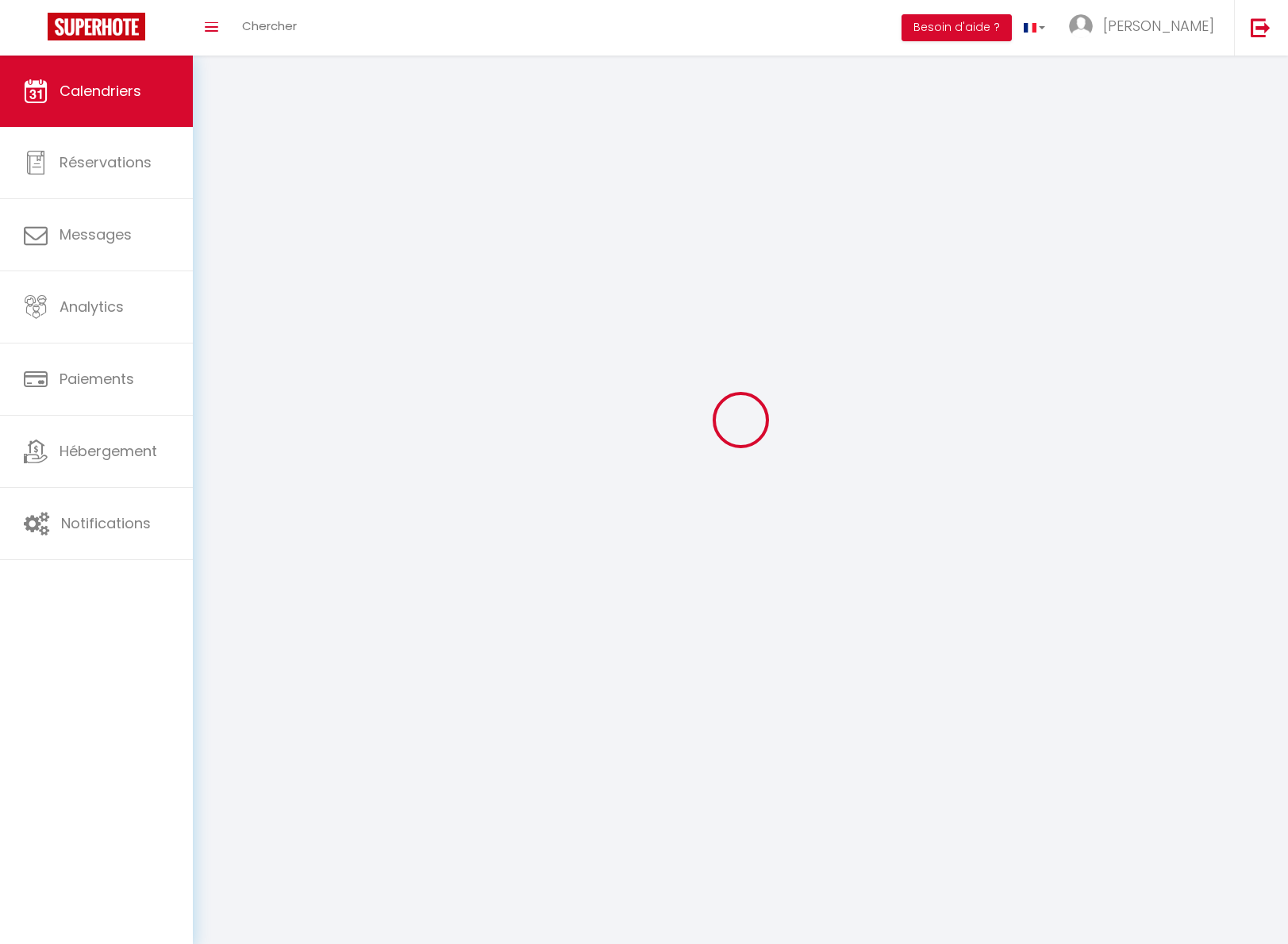
scroll to position [55, 0]
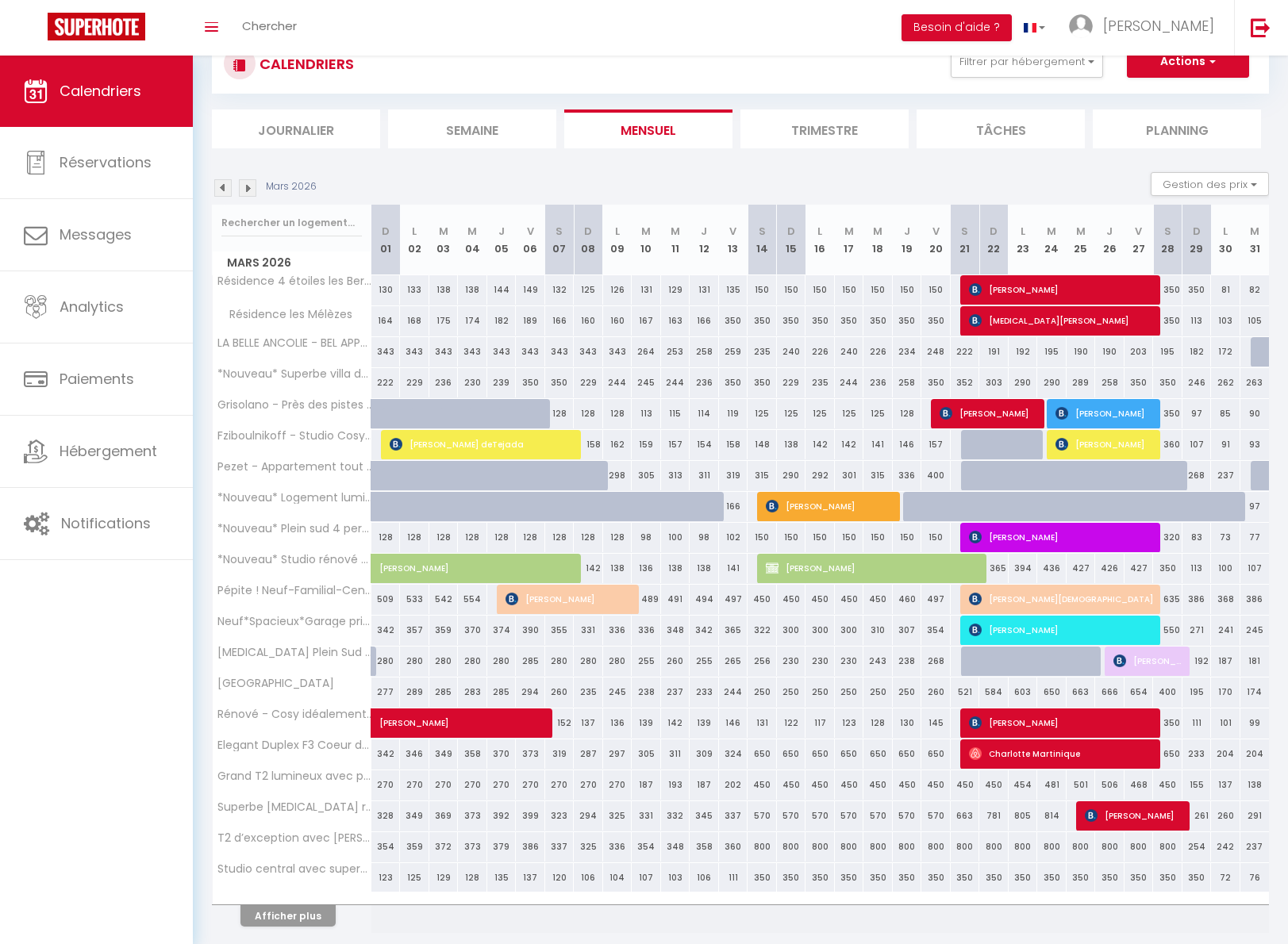
click at [249, 187] on img at bounding box center [248, 188] width 18 height 18
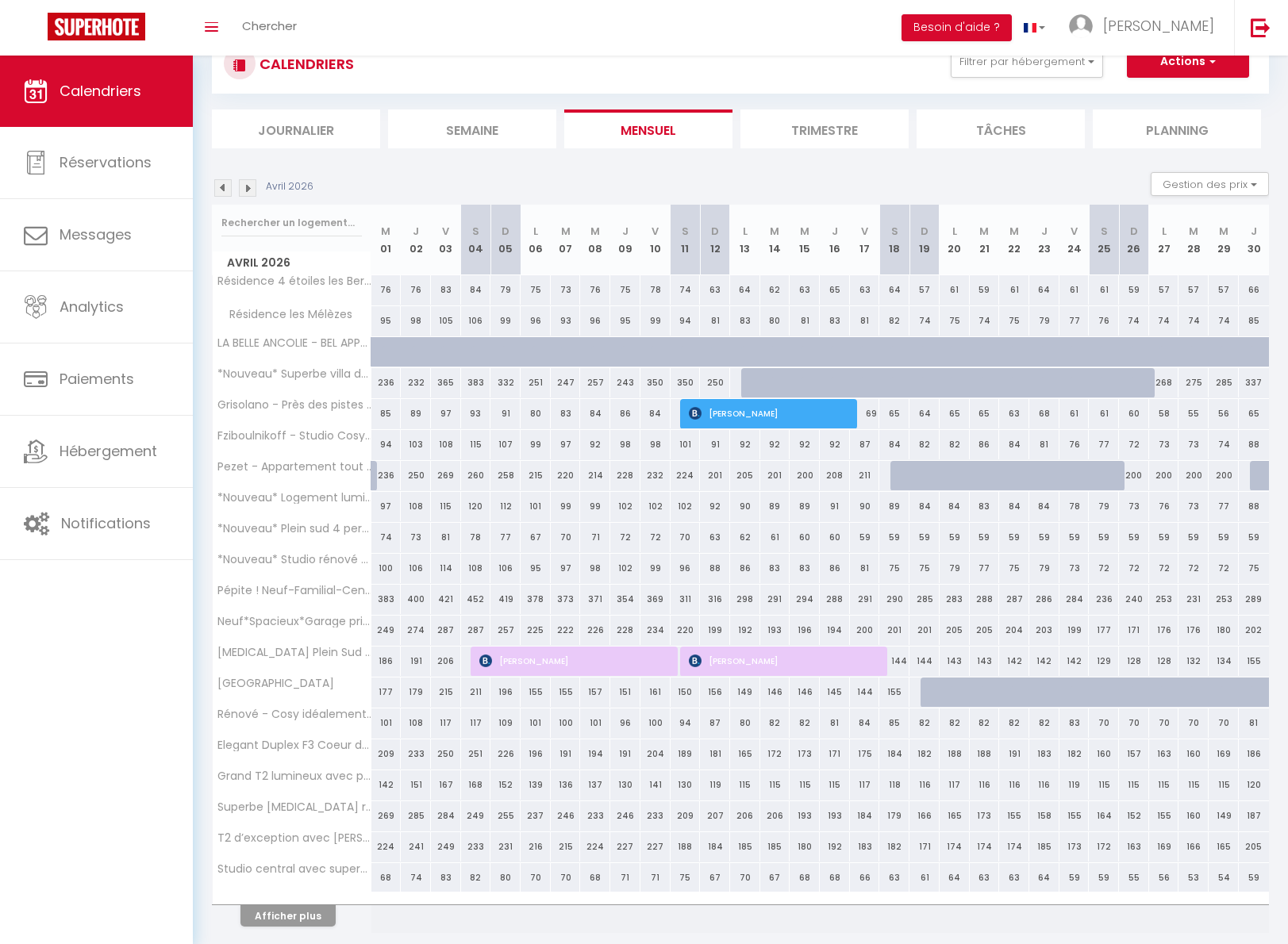
click at [249, 187] on img at bounding box center [248, 188] width 18 height 18
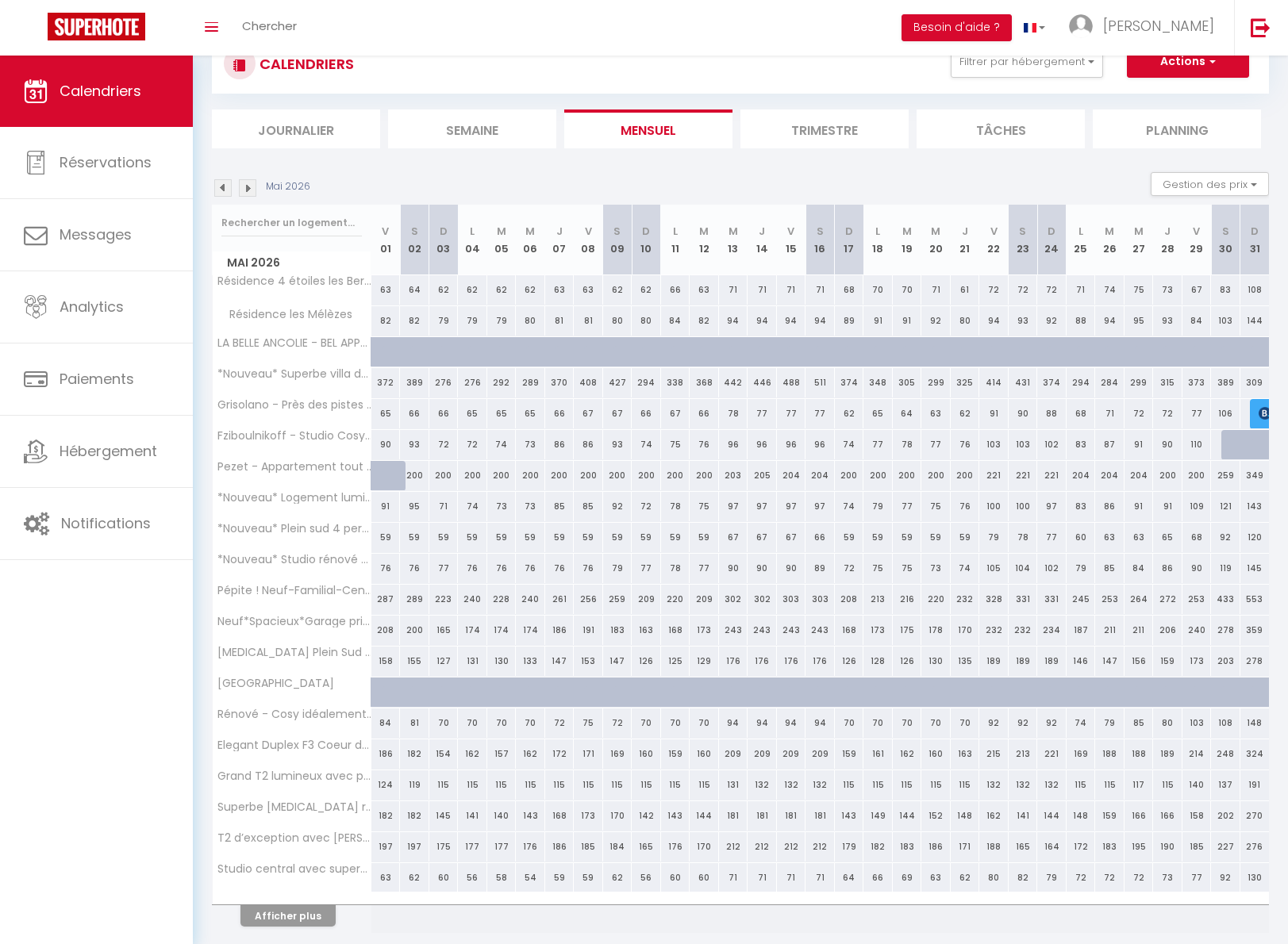
click at [249, 187] on img at bounding box center [248, 188] width 18 height 18
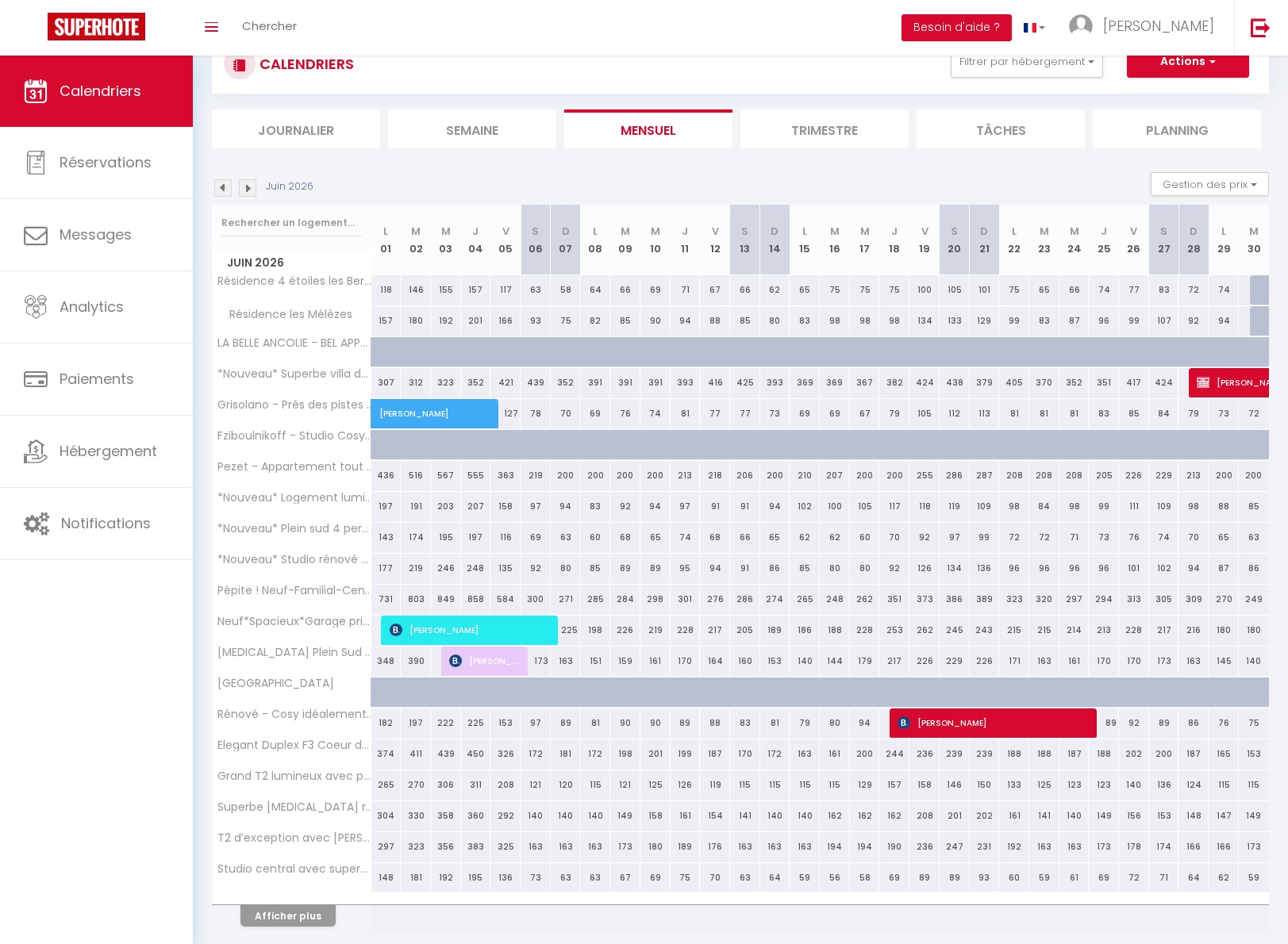
click at [249, 187] on img at bounding box center [248, 188] width 18 height 18
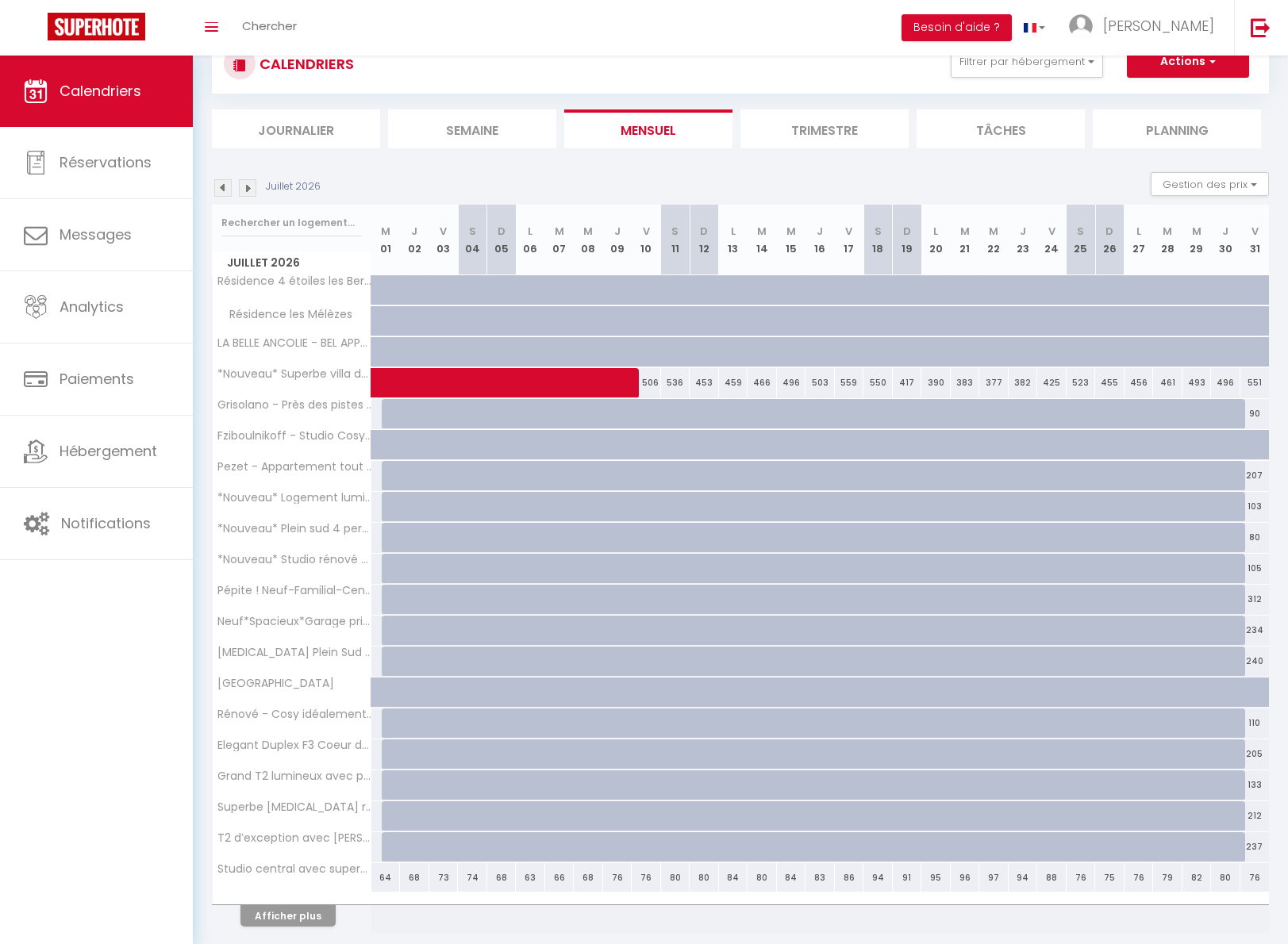
click at [291, 913] on button "Afficher plus" at bounding box center [288, 915] width 95 height 21
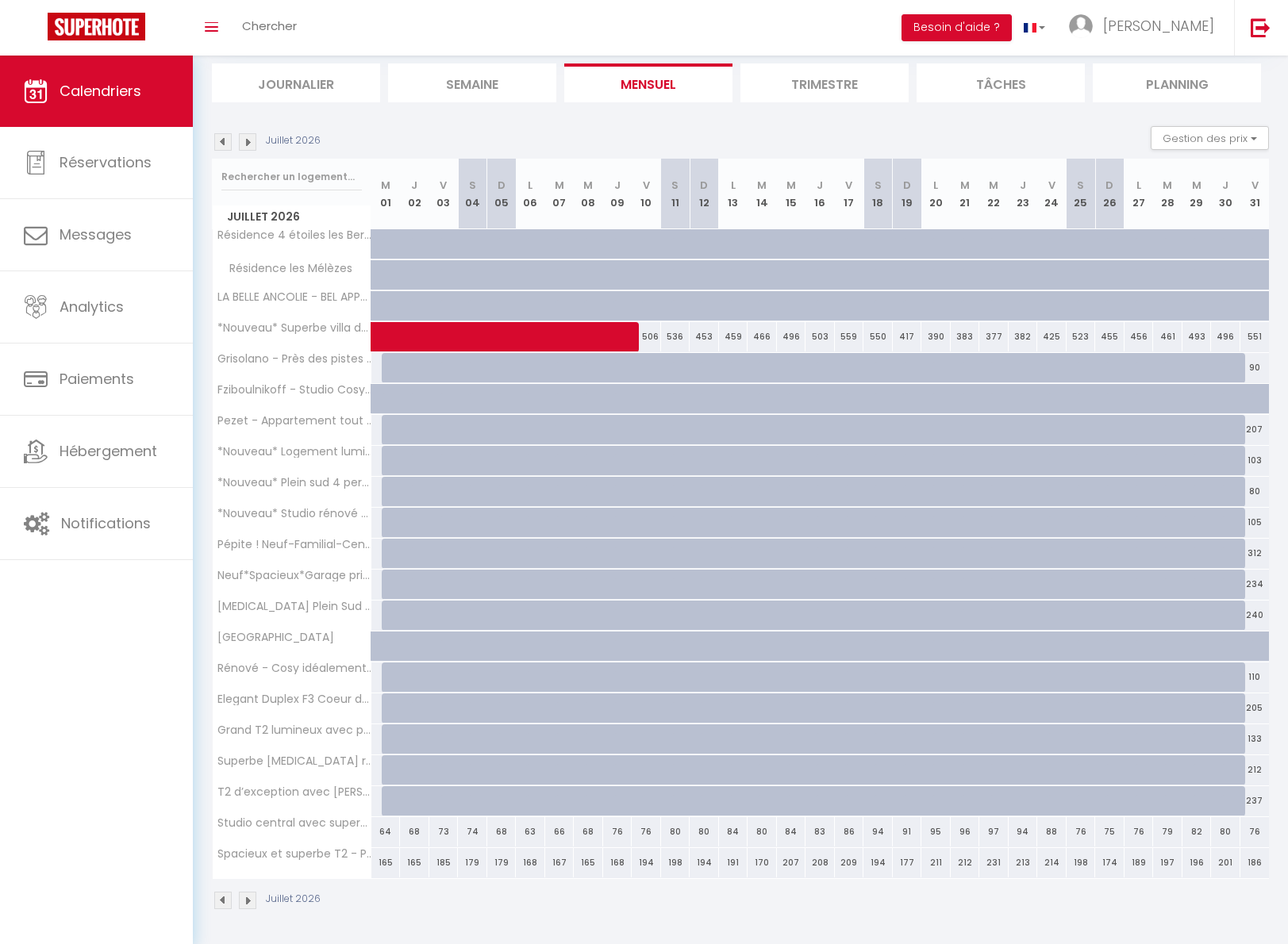
scroll to position [100, 0]
click at [383, 833] on div "64" at bounding box center [385, 832] width 30 height 30
select select "1"
type input "Mer 01 Juillet 2026"
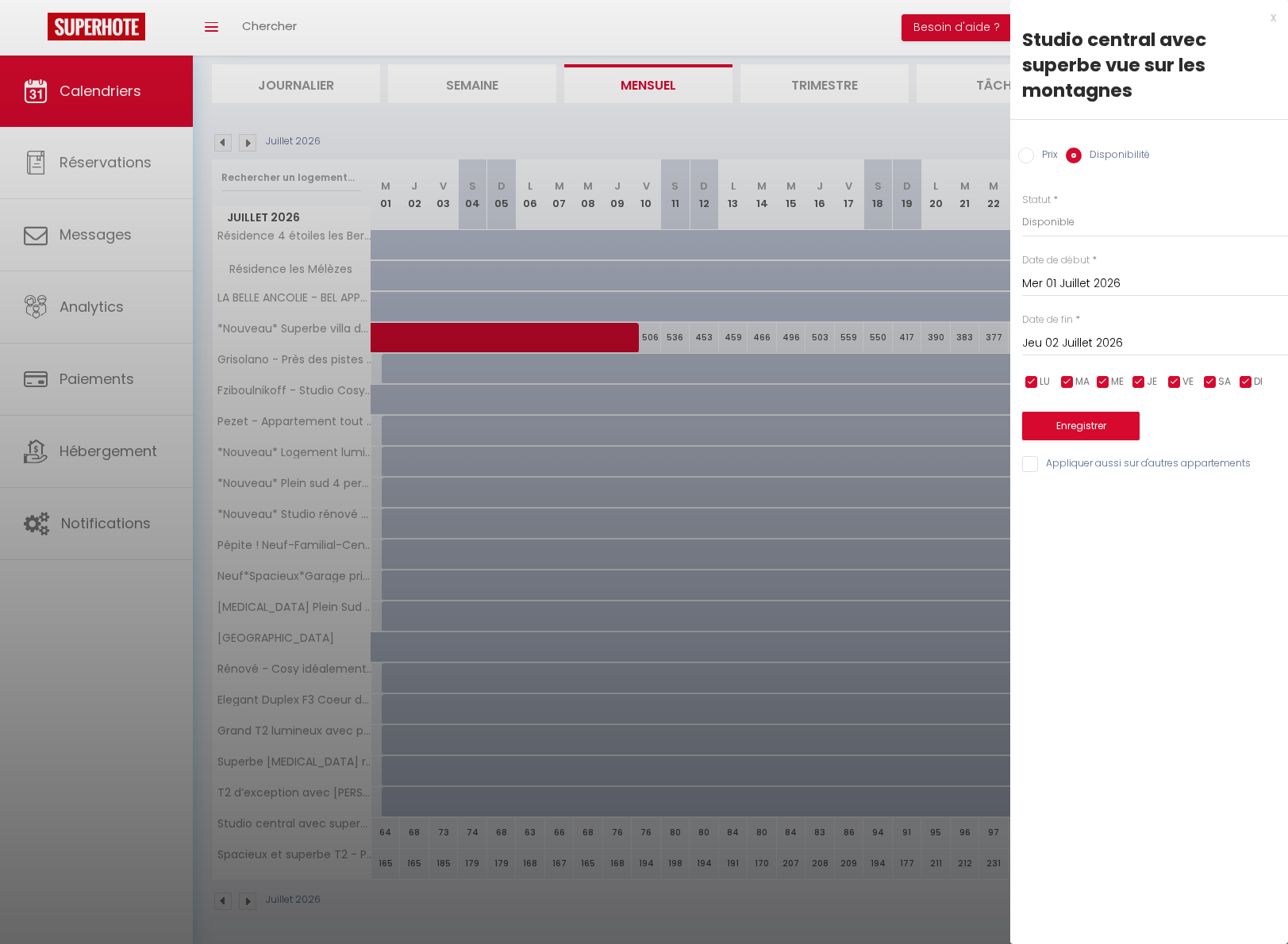
click at [1087, 341] on input "Jeu 02 Juillet 2026" at bounding box center [1154, 344] width 265 height 20
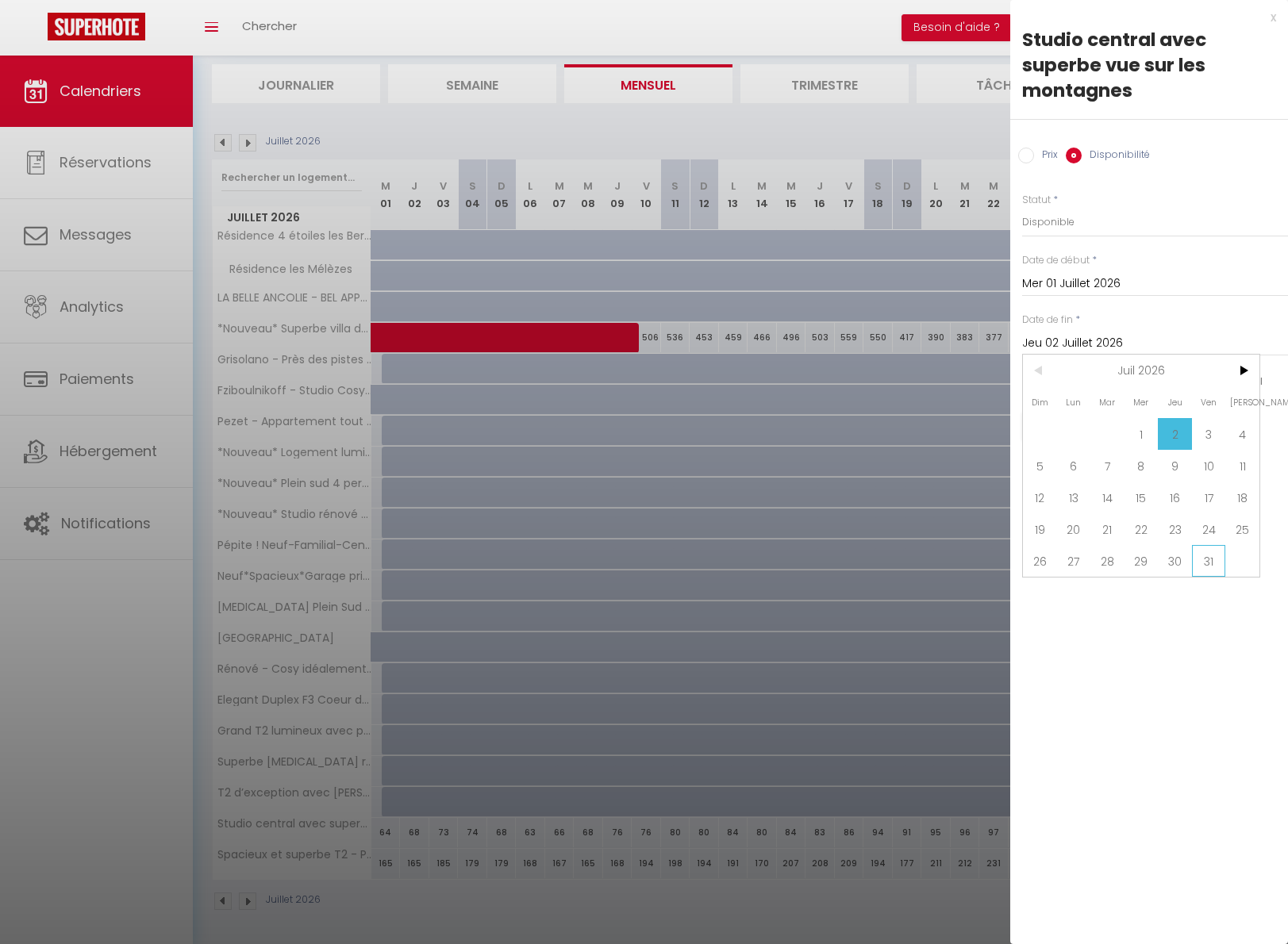
click at [1205, 553] on span "31" at bounding box center [1209, 560] width 34 height 31
type input "Ven 31 Juillet 2026"
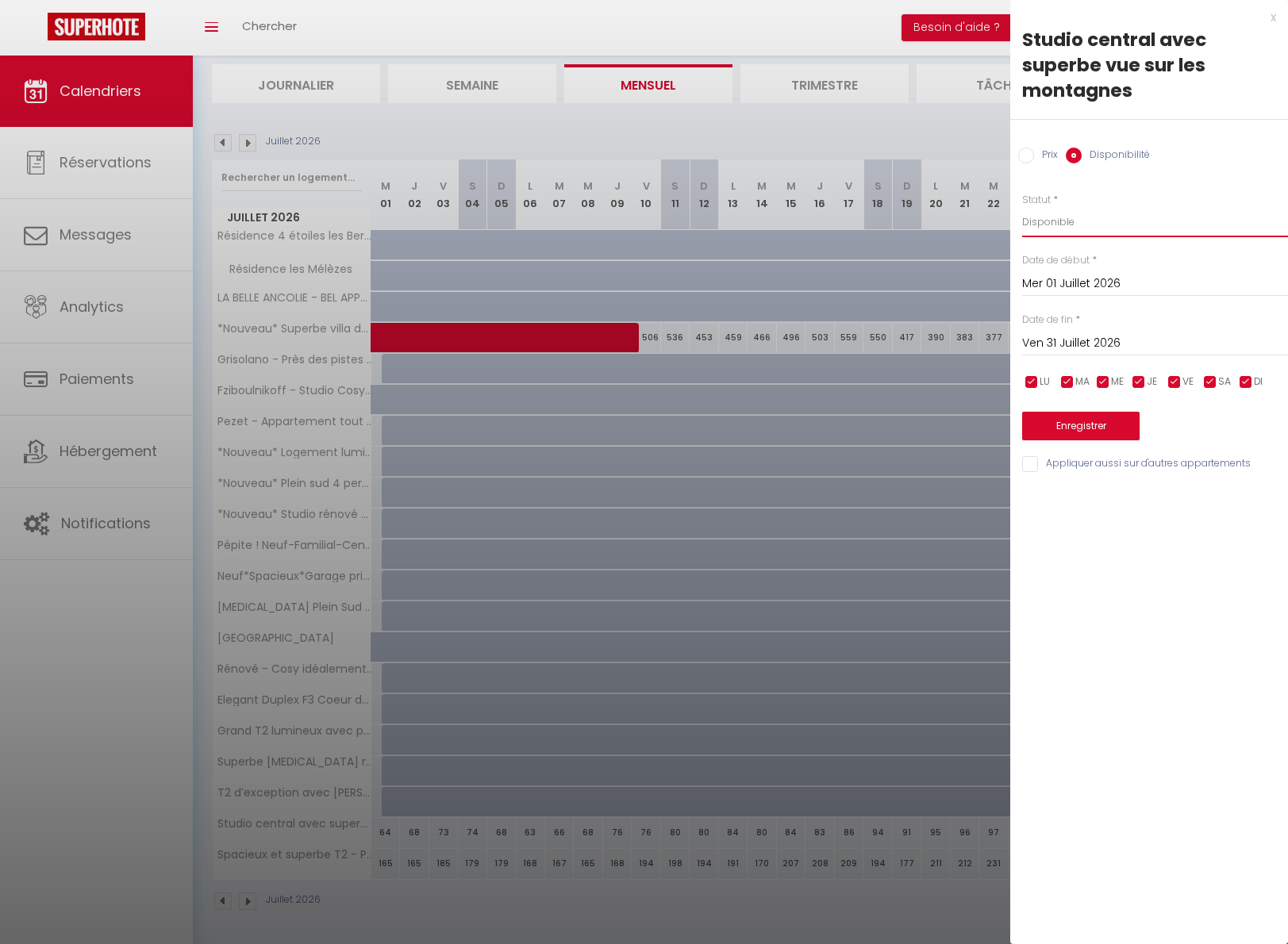
select select "0"
click at [1092, 427] on button "Enregistrer" at bounding box center [1080, 426] width 117 height 29
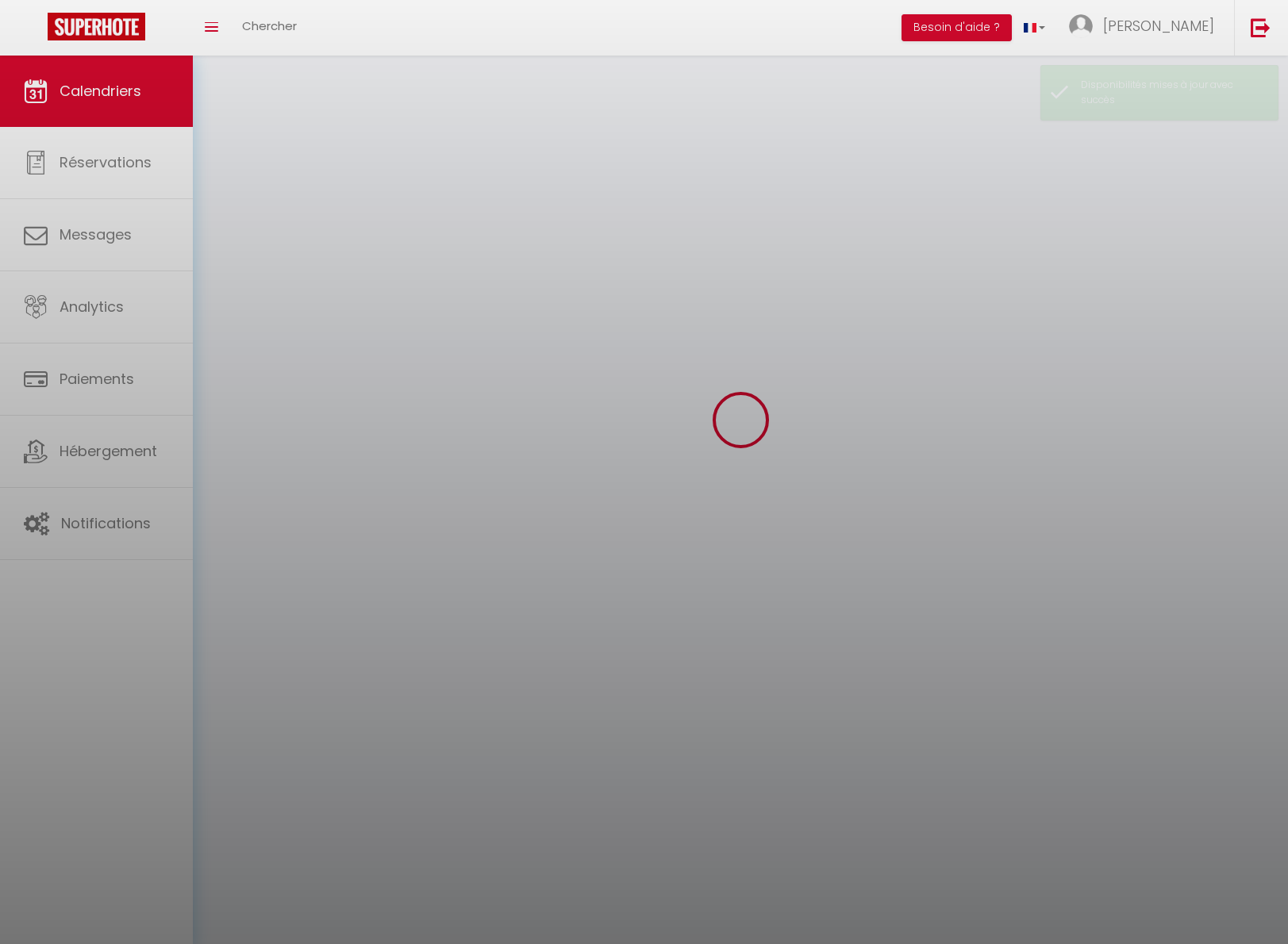
scroll to position [55, 0]
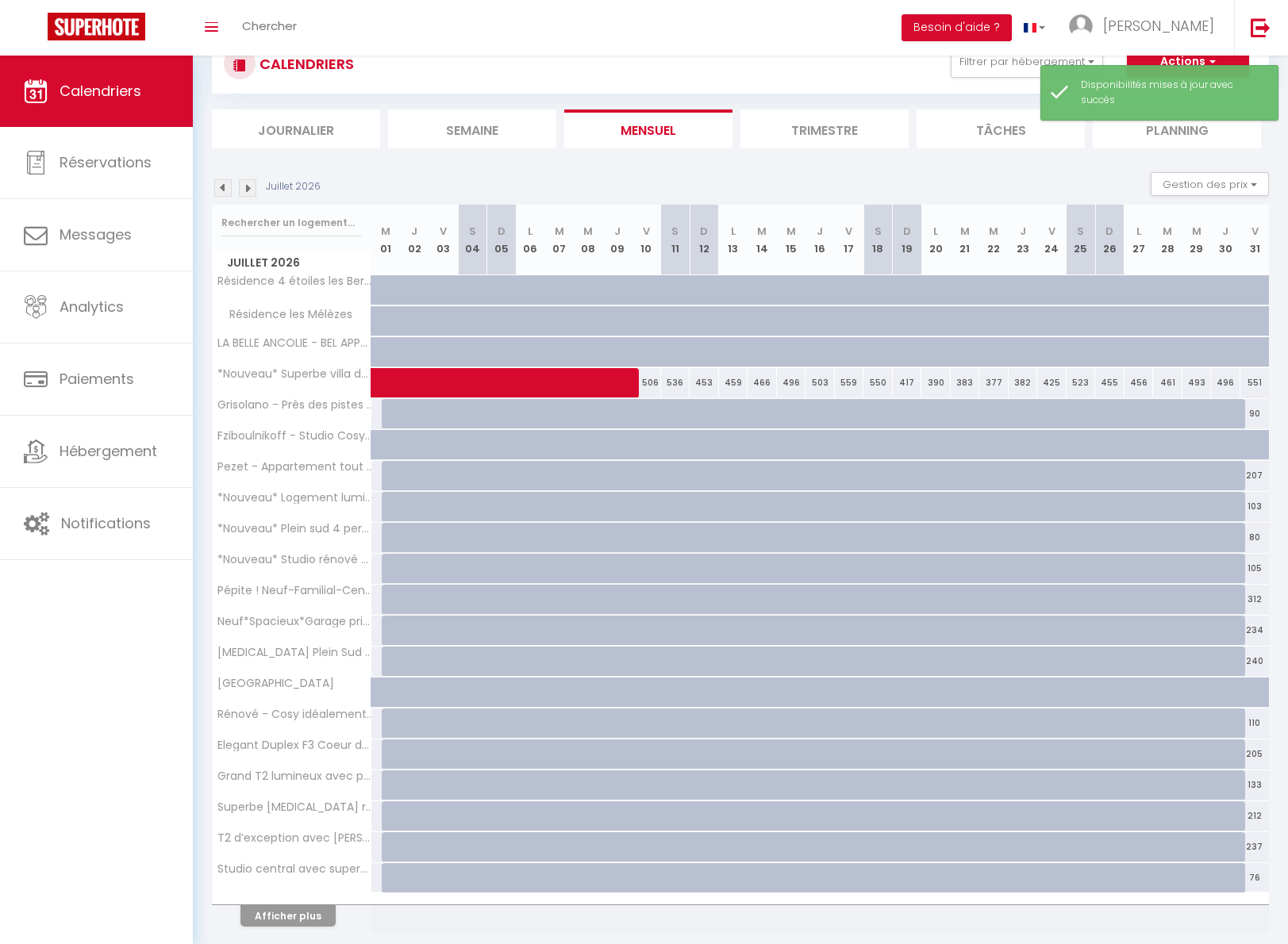
click at [311, 912] on button "Afficher plus" at bounding box center [288, 915] width 95 height 21
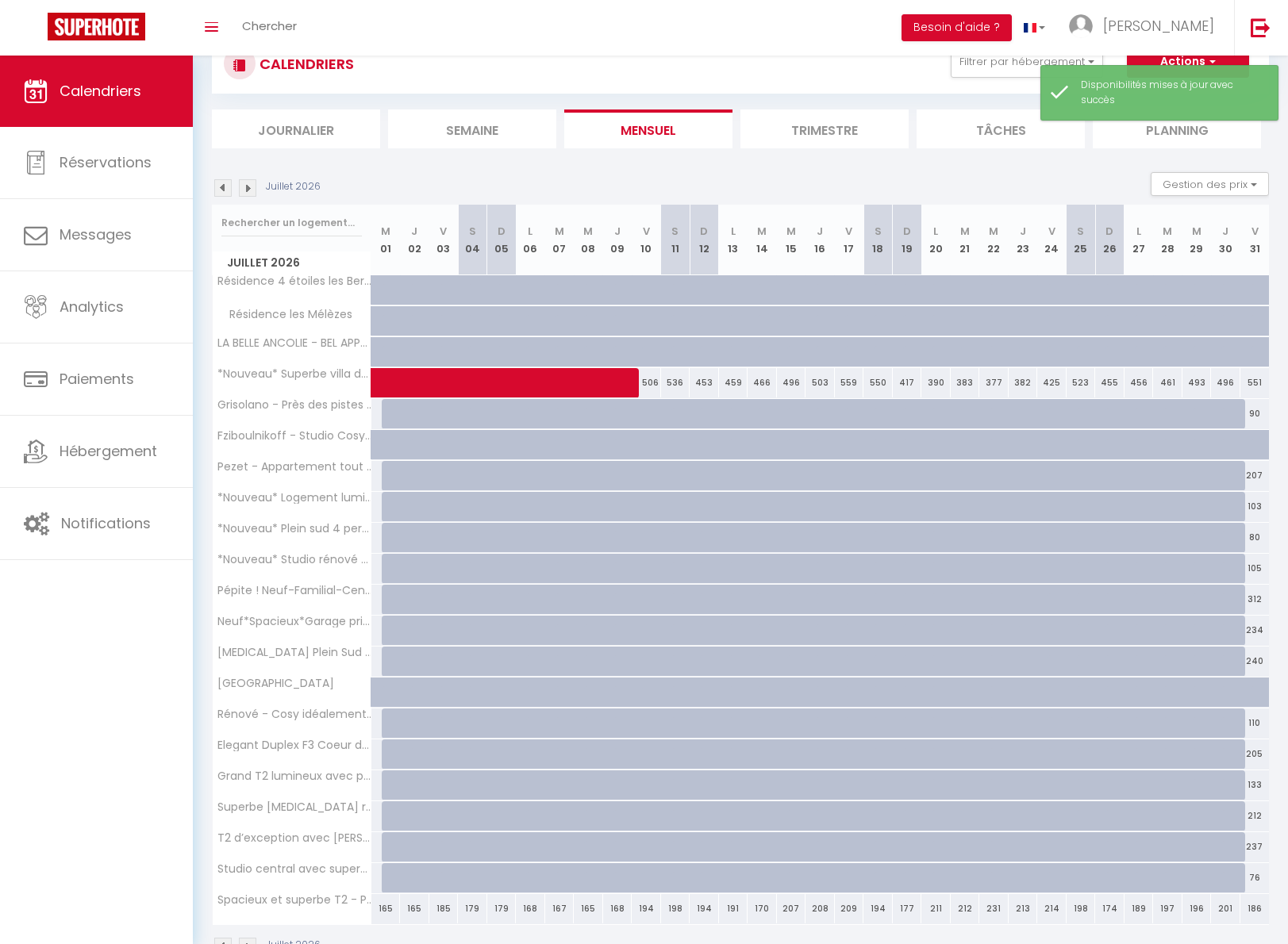
click at [390, 903] on div "165" at bounding box center [385, 908] width 30 height 30
select select "1"
type input "Mer 01 Juillet 2026"
type input "Jeu 02 Juillet 2026"
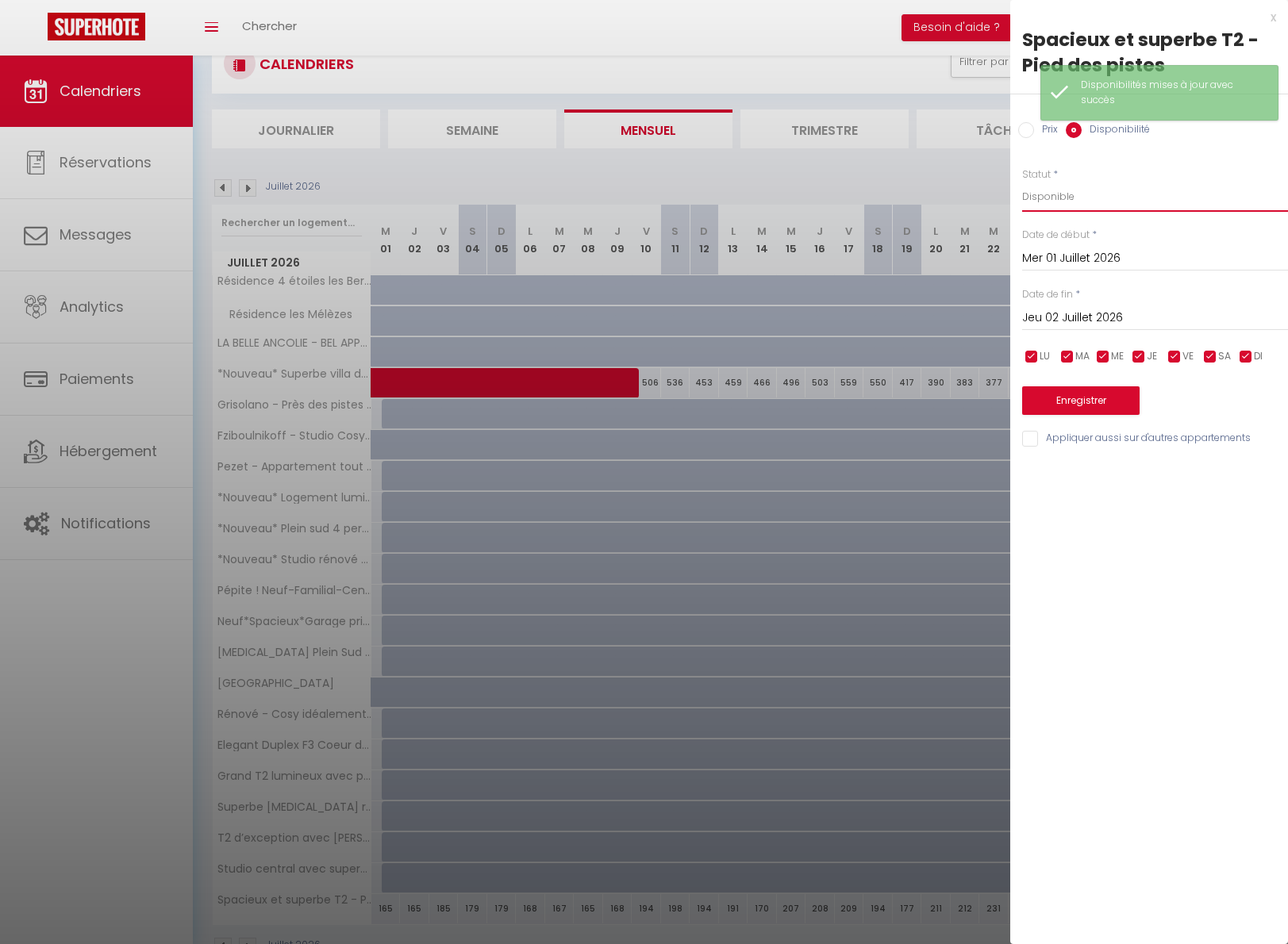
select select "0"
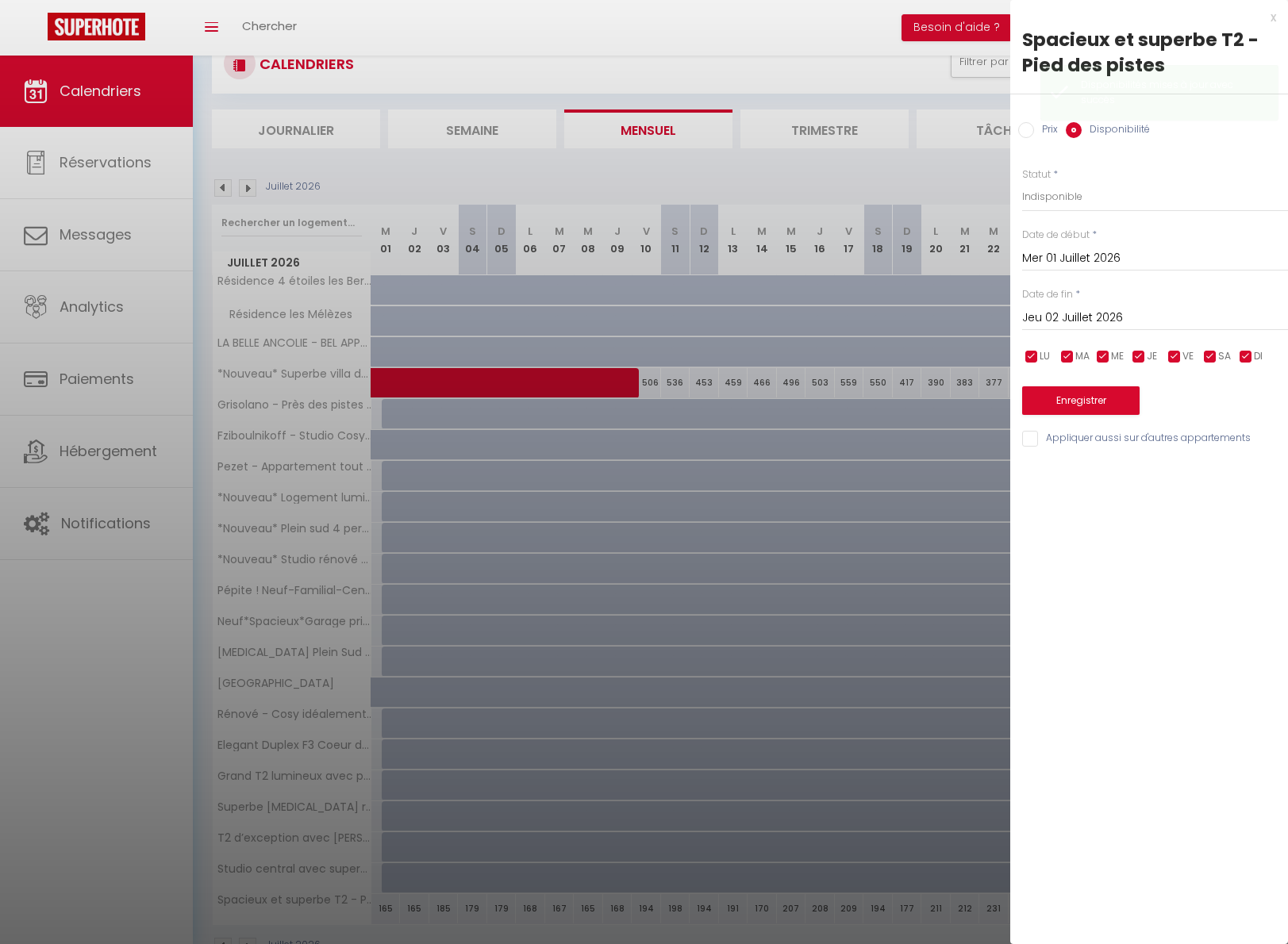
click at [1094, 312] on input "Jeu 02 Juillet 2026" at bounding box center [1154, 318] width 265 height 20
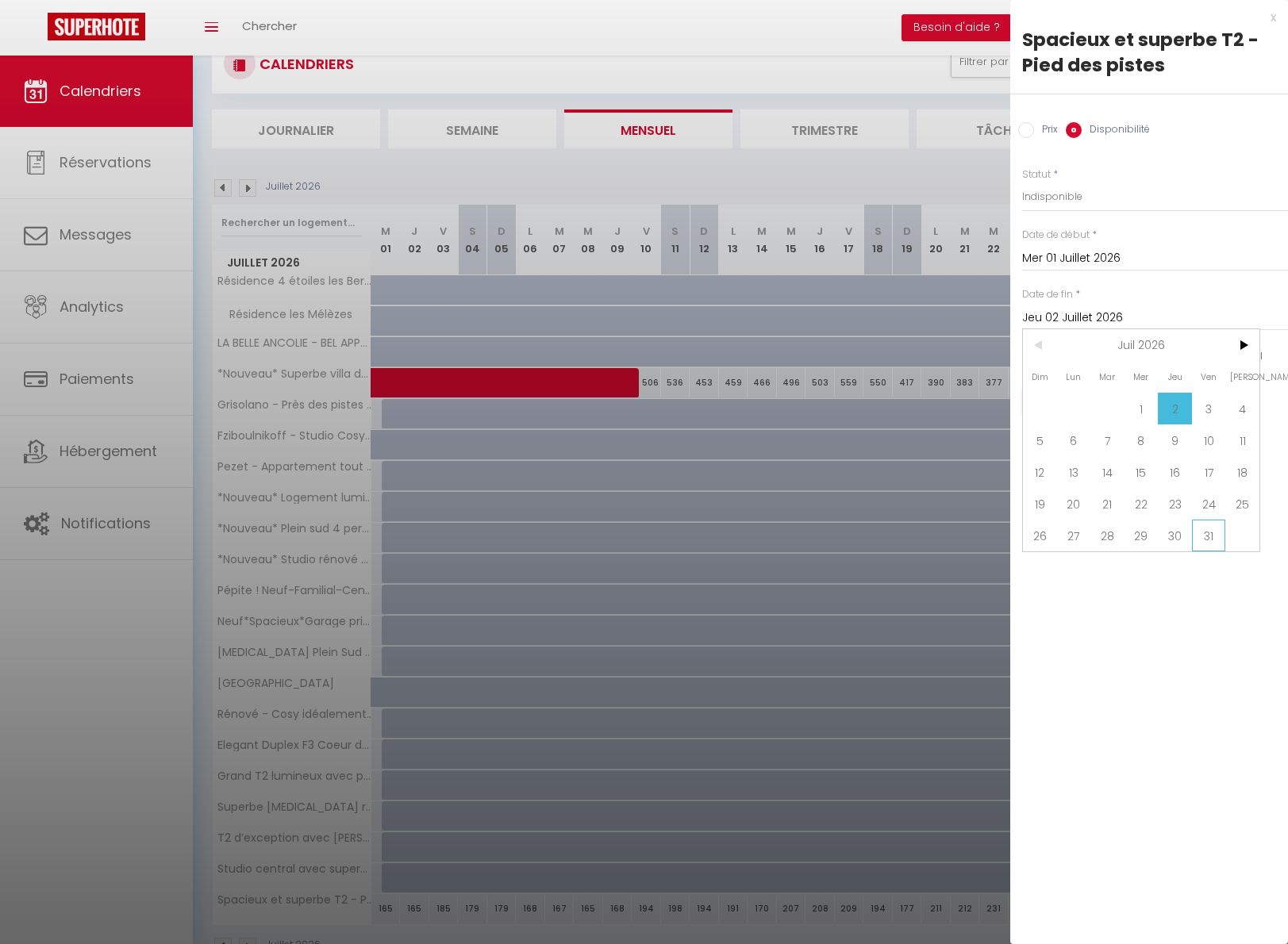
click at [1205, 535] on span "31" at bounding box center [1209, 535] width 34 height 31
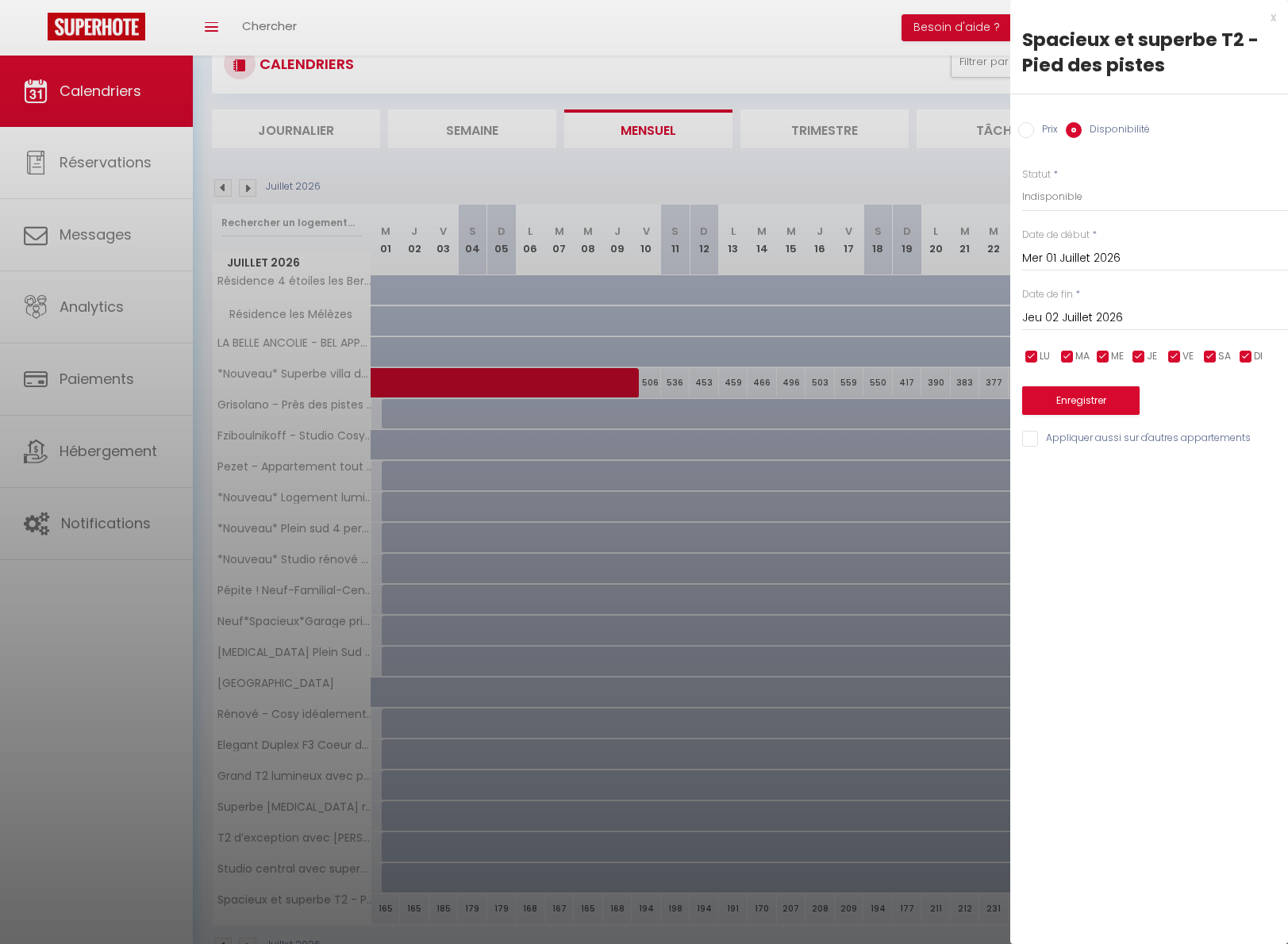
type input "Ven 31 Juillet 2026"
click at [1103, 399] on button "Enregistrer" at bounding box center [1080, 401] width 117 height 29
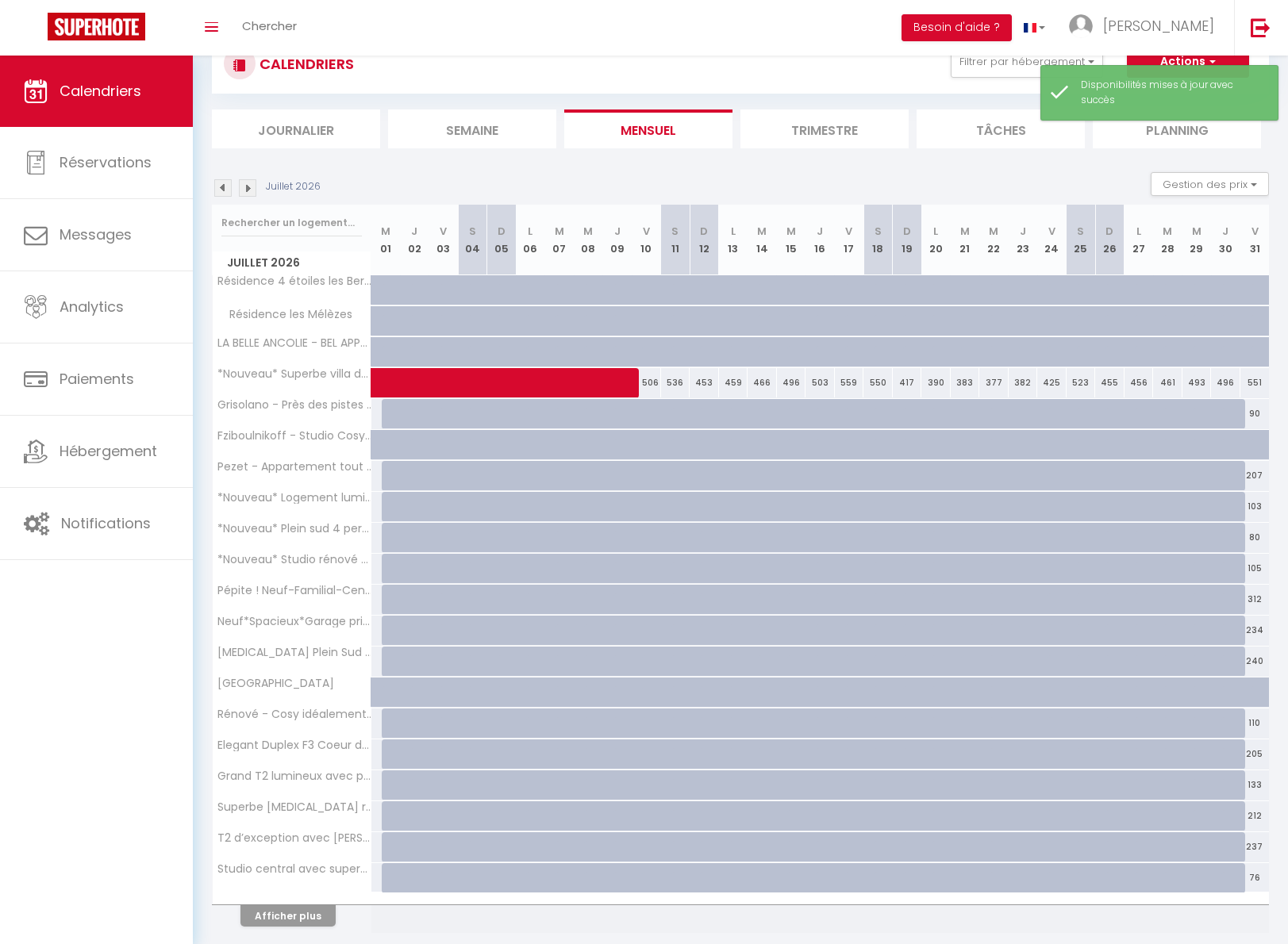
click at [298, 920] on button "Afficher plus" at bounding box center [288, 915] width 95 height 21
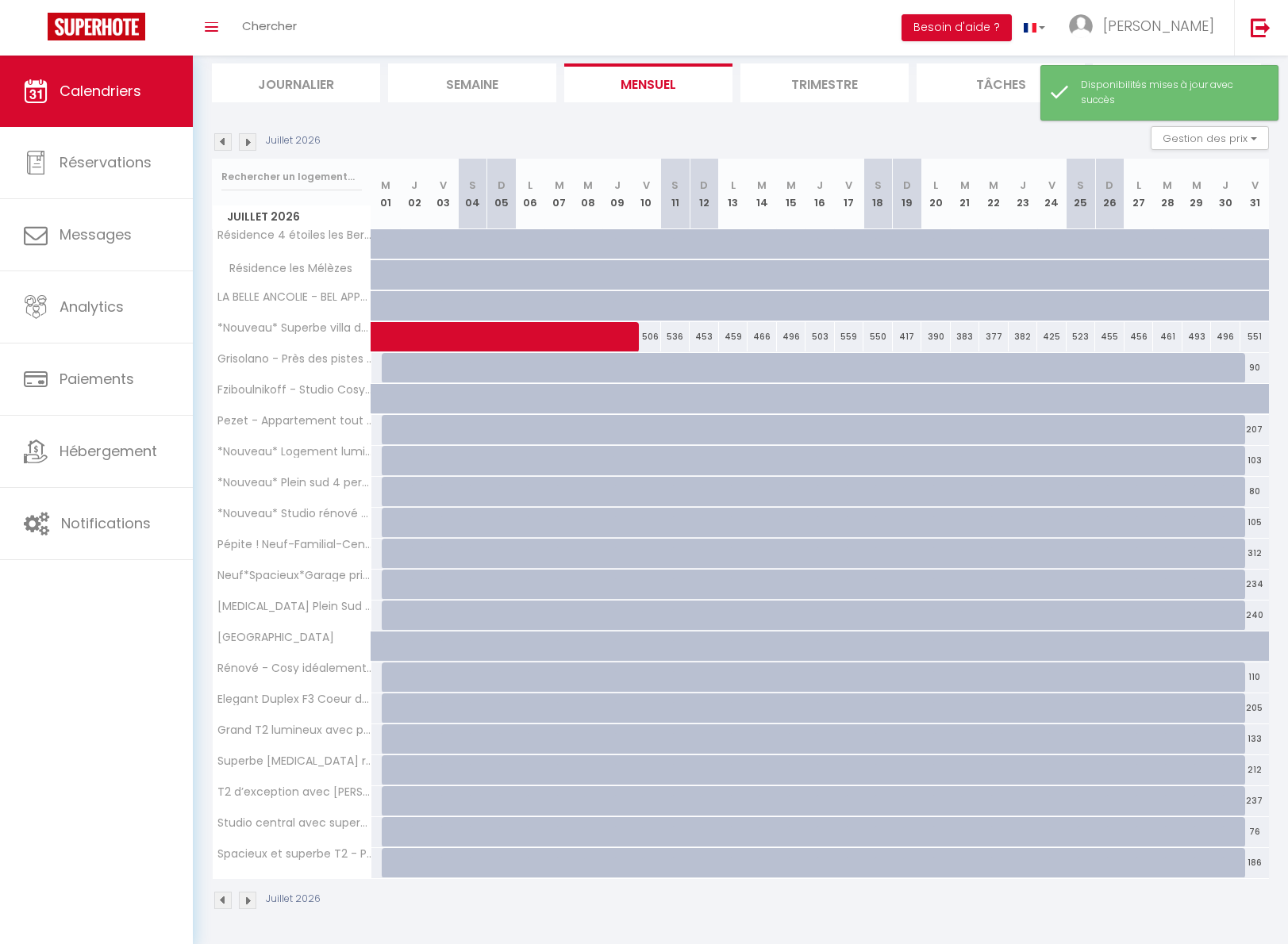
scroll to position [100, 0]
click at [249, 137] on img at bounding box center [248, 143] width 18 height 18
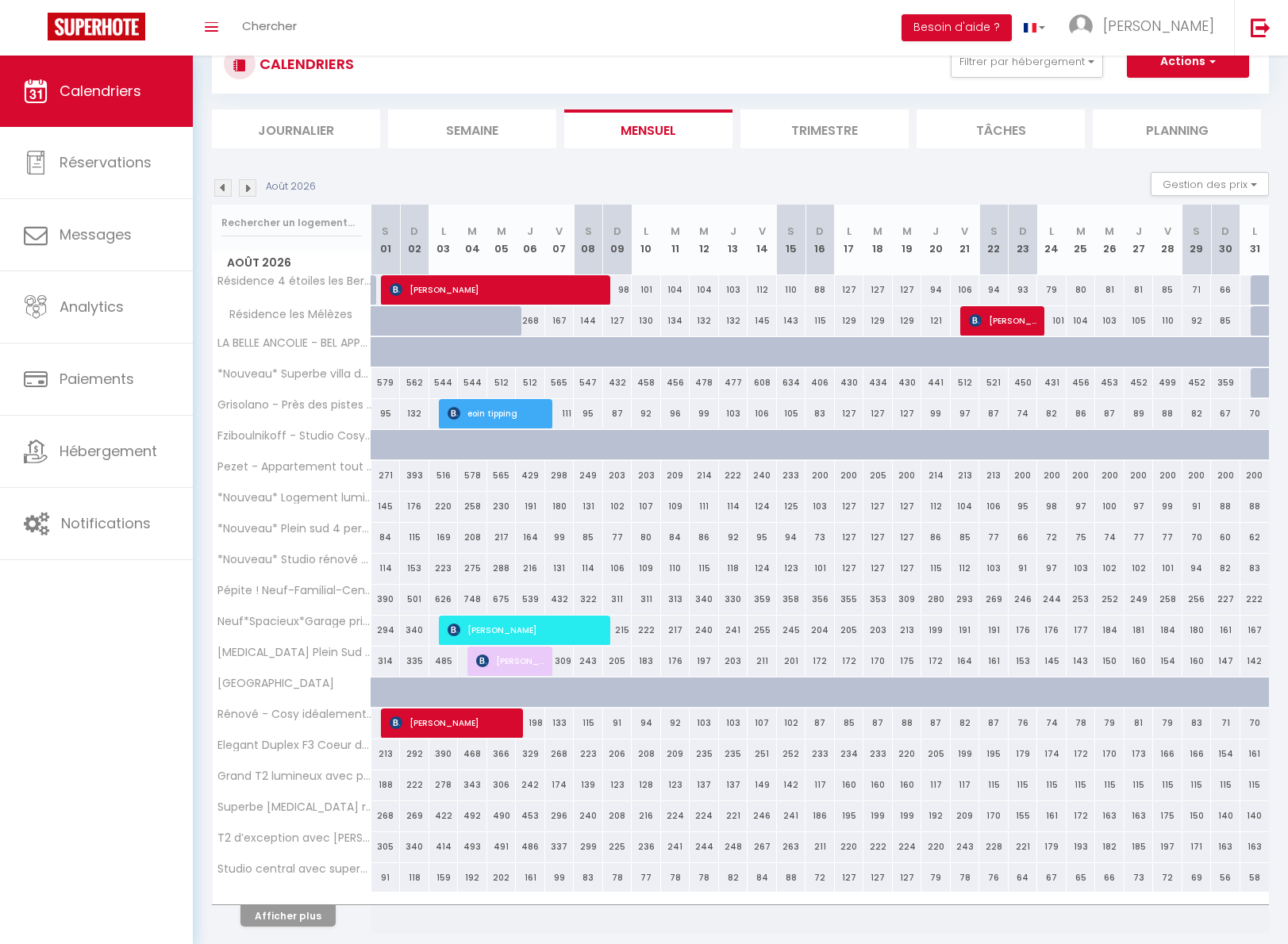
click at [299, 913] on button "Afficher plus" at bounding box center [288, 915] width 95 height 21
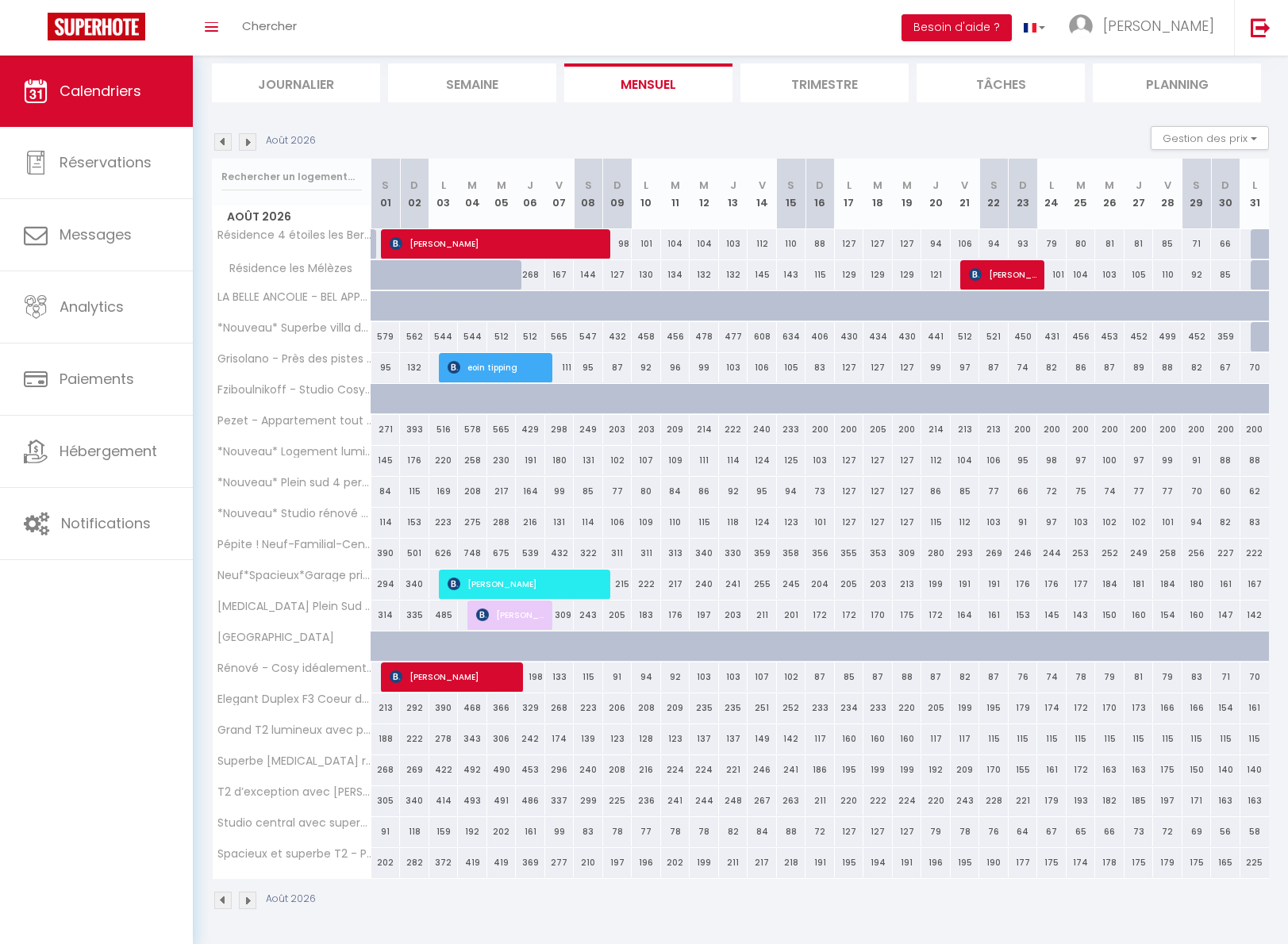
scroll to position [100, 0]
click at [222, 143] on img at bounding box center [223, 143] width 18 height 18
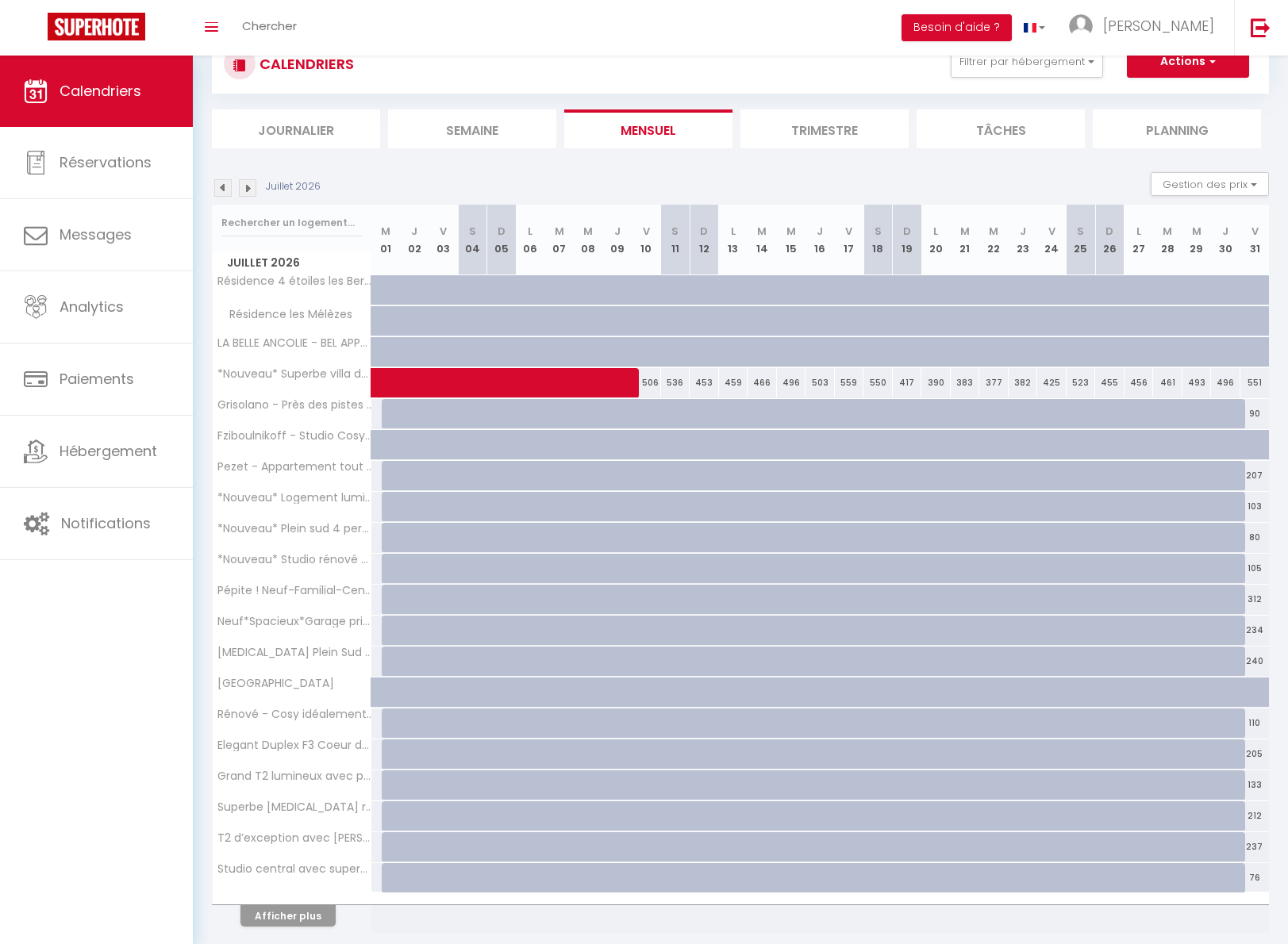
click at [222, 143] on li "Journalier" at bounding box center [296, 129] width 168 height 39
